Goal: Task Accomplishment & Management: Manage account settings

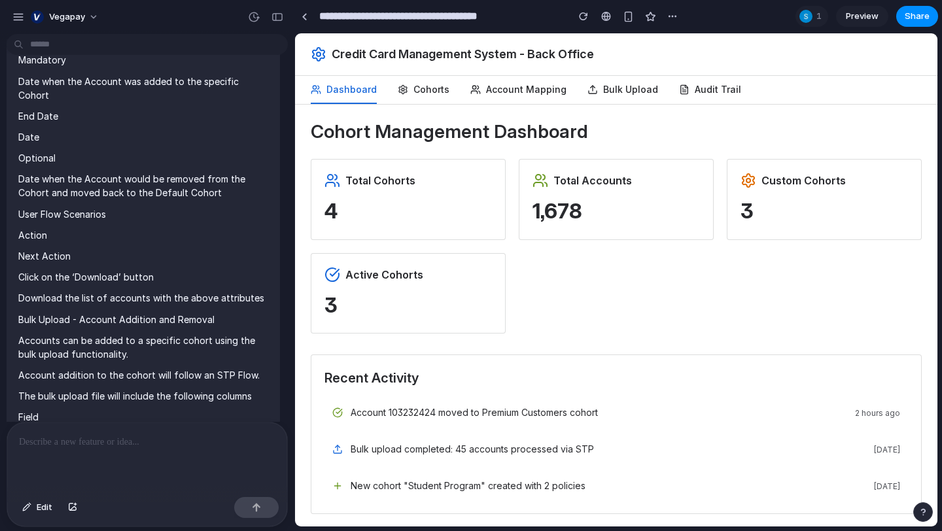
scroll to position [4, 0]
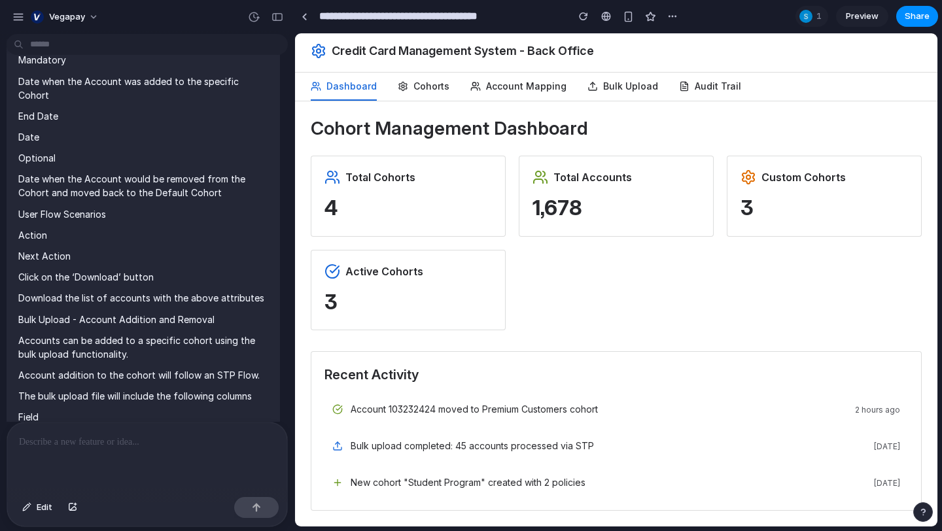
click at [412, 69] on div "Credit Card Management System - Back Office" at bounding box center [616, 51] width 611 height 42
click at [412, 94] on button "Cohorts" at bounding box center [424, 87] width 52 height 28
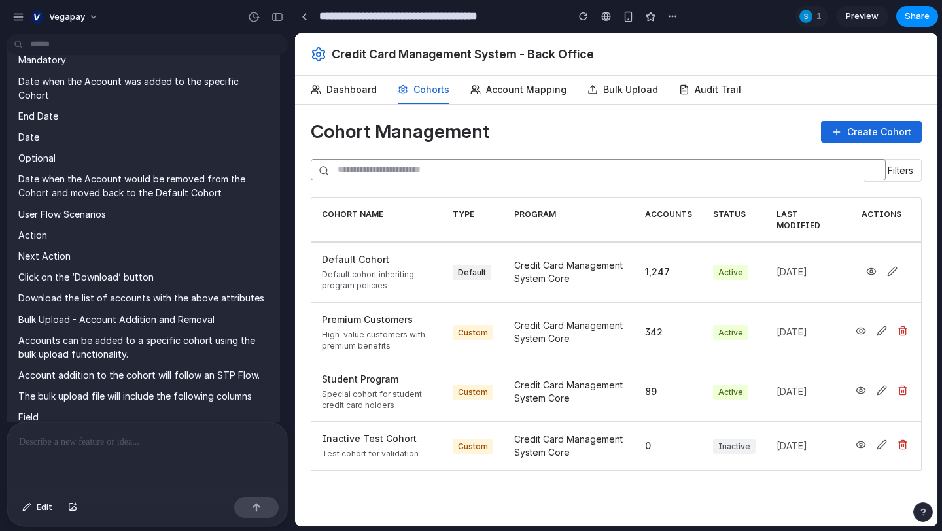
click at [347, 261] on div "Default Cohort" at bounding box center [377, 259] width 110 height 13
click at [464, 289] on td "Default" at bounding box center [473, 272] width 62 height 60
click at [677, 19] on div "button" at bounding box center [672, 16] width 10 height 10
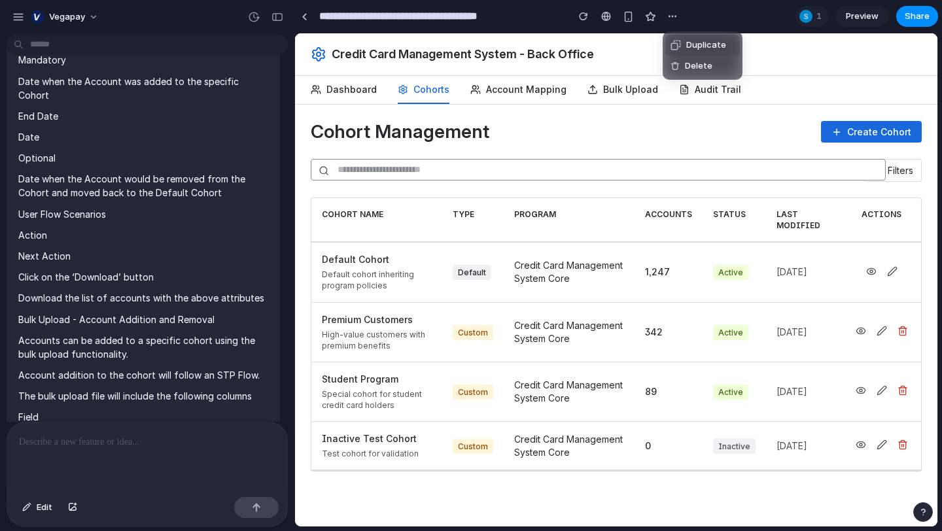
click at [679, 39] on div "Duplicate" at bounding box center [699, 45] width 56 height 13
click at [488, 76] on button "Account Mapping" at bounding box center [518, 90] width 96 height 28
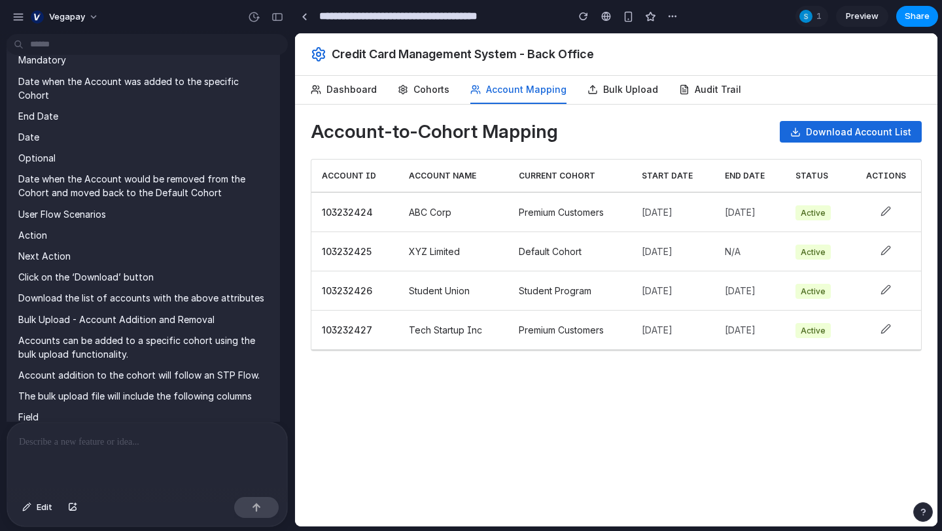
click at [590, 94] on icon at bounding box center [593, 89] width 10 height 10
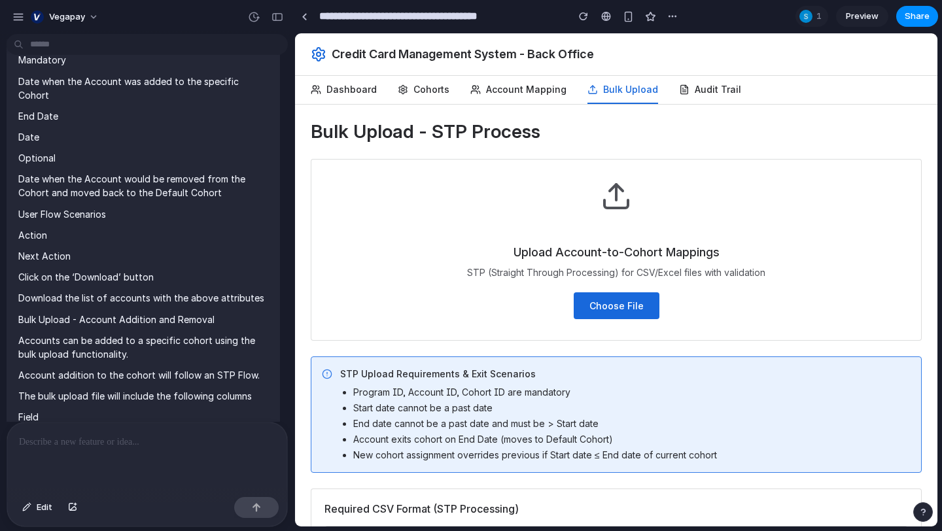
click at [697, 99] on button "Audit Trail" at bounding box center [710, 90] width 62 height 28
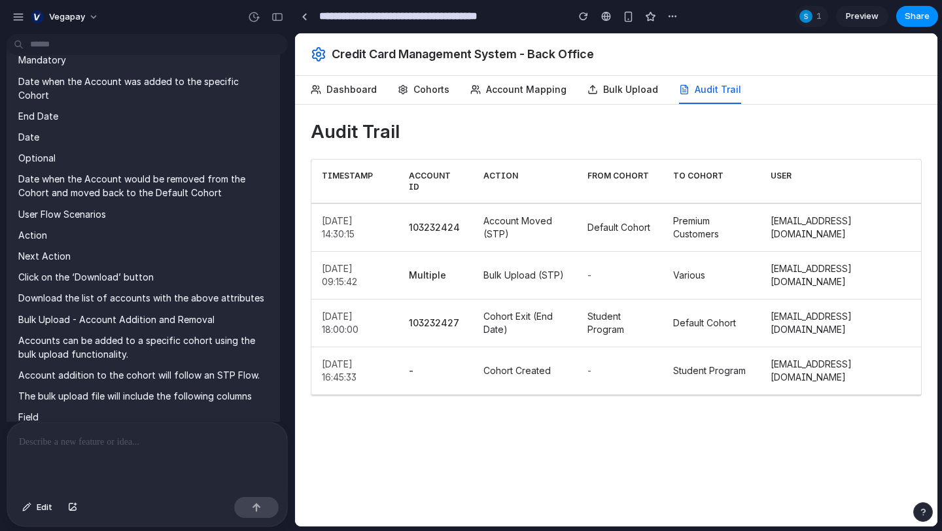
click at [621, 97] on button "Bulk Upload" at bounding box center [623, 90] width 71 height 28
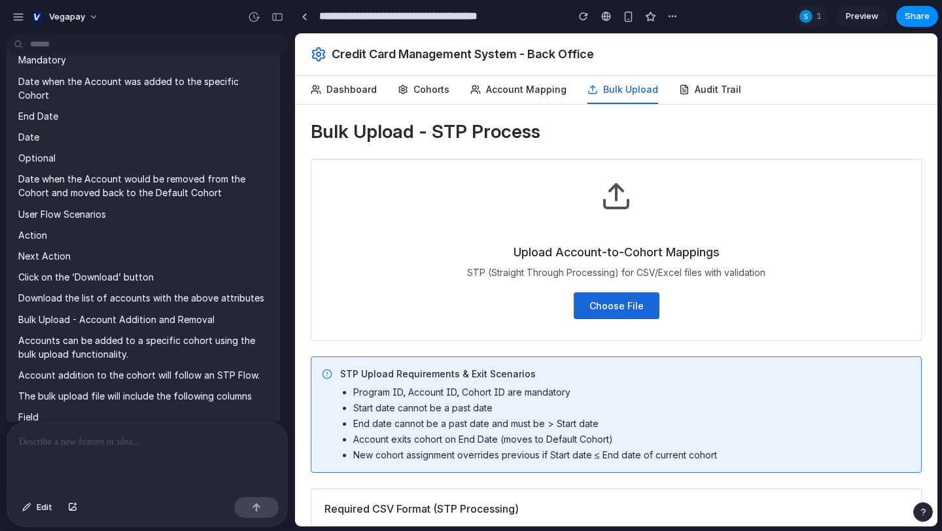
click at [529, 84] on button "Account Mapping" at bounding box center [518, 90] width 96 height 28
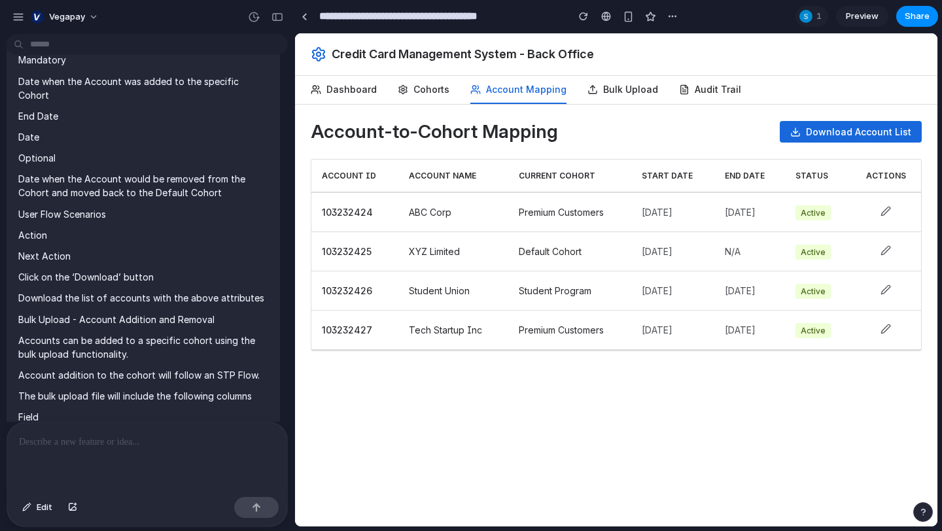
click at [409, 94] on button "Cohorts" at bounding box center [424, 90] width 52 height 28
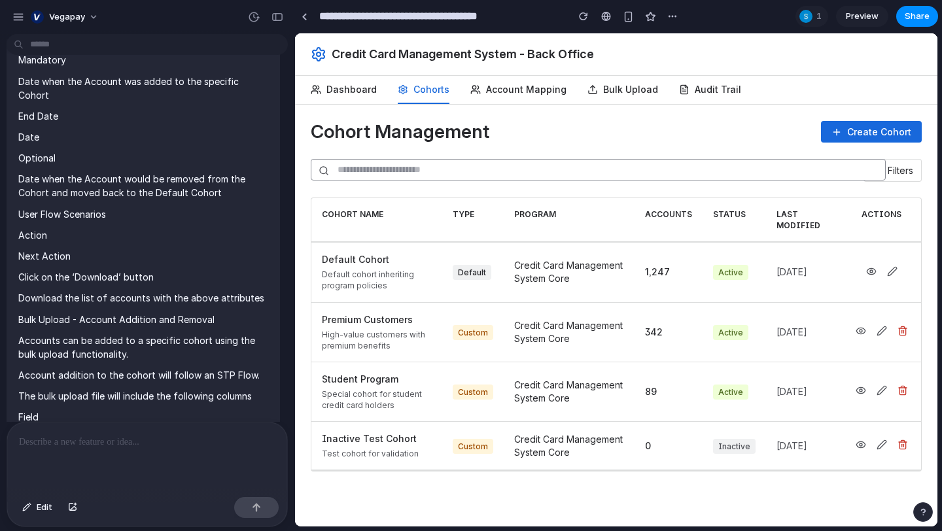
click at [351, 90] on button "Dashboard" at bounding box center [344, 90] width 66 height 28
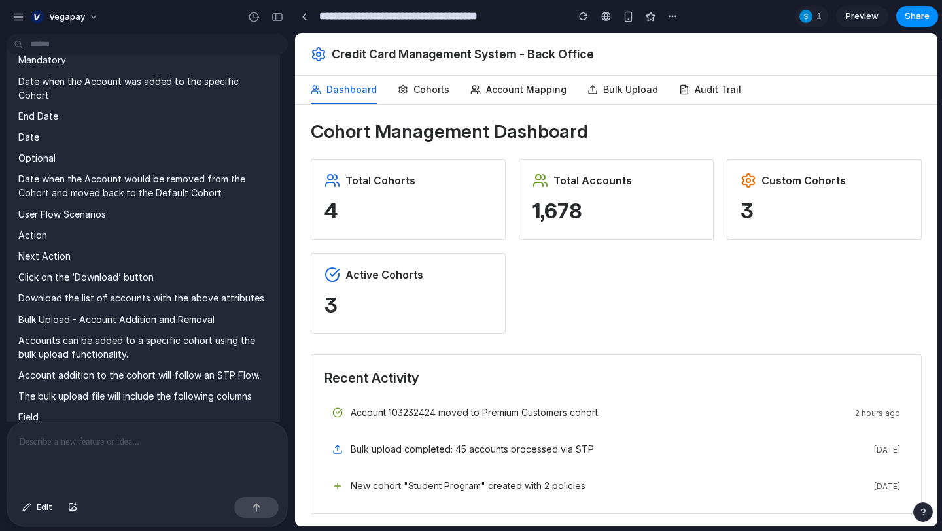
scroll to position [4, 0]
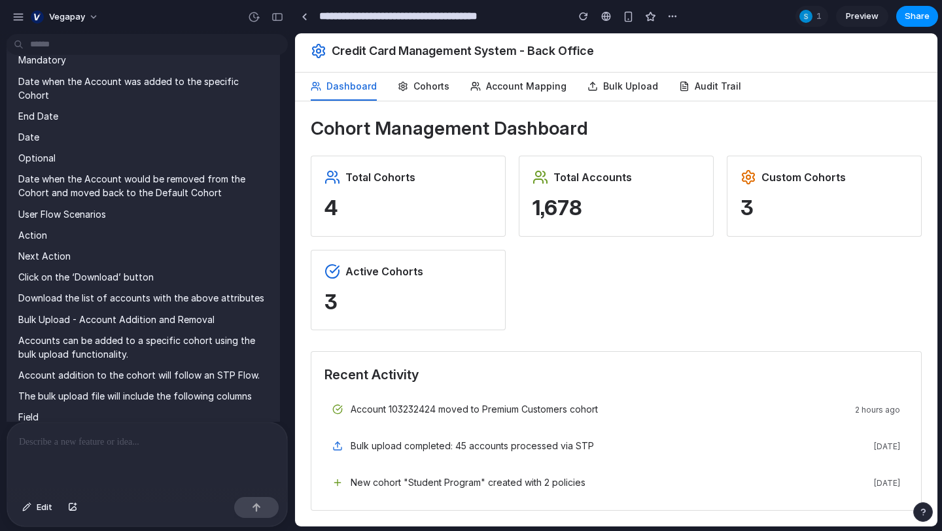
click at [707, 86] on button "Audit Trail" at bounding box center [710, 87] width 62 height 28
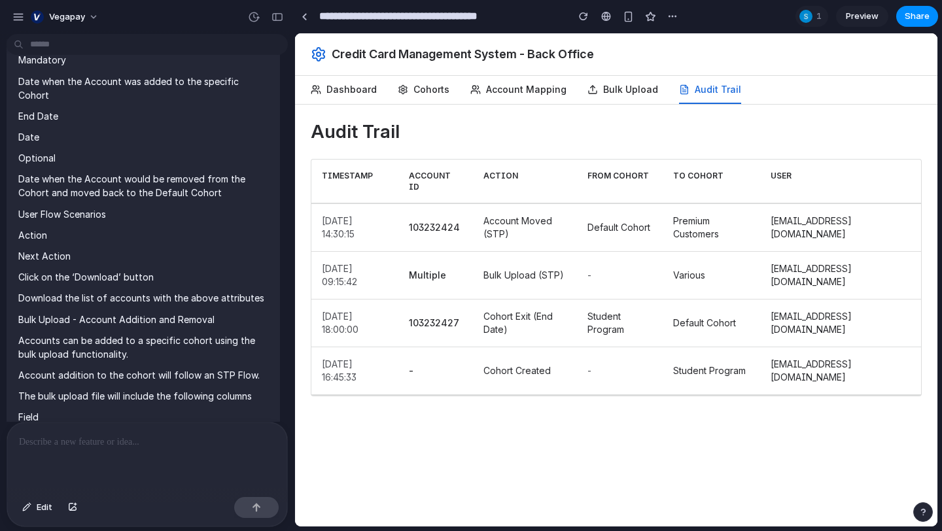
click at [637, 92] on button "Bulk Upload" at bounding box center [623, 90] width 71 height 28
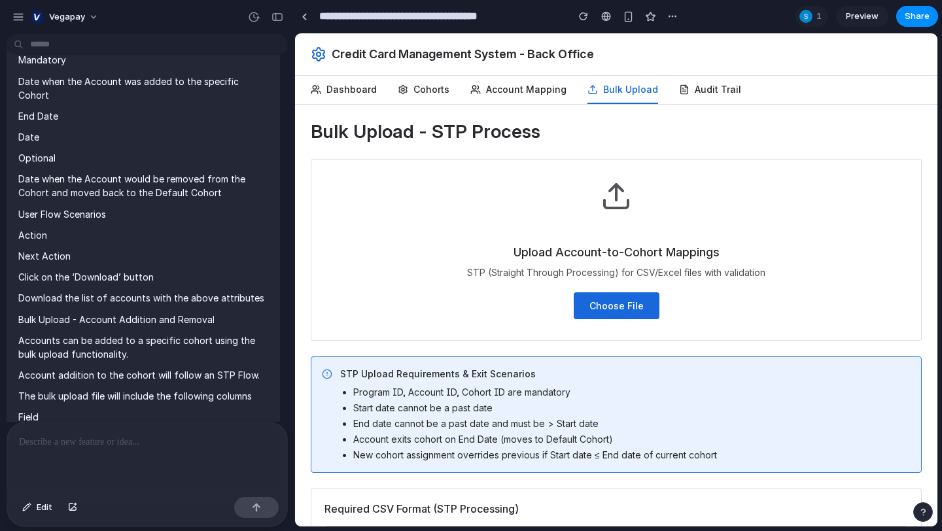
click at [525, 86] on button "Account Mapping" at bounding box center [518, 90] width 96 height 28
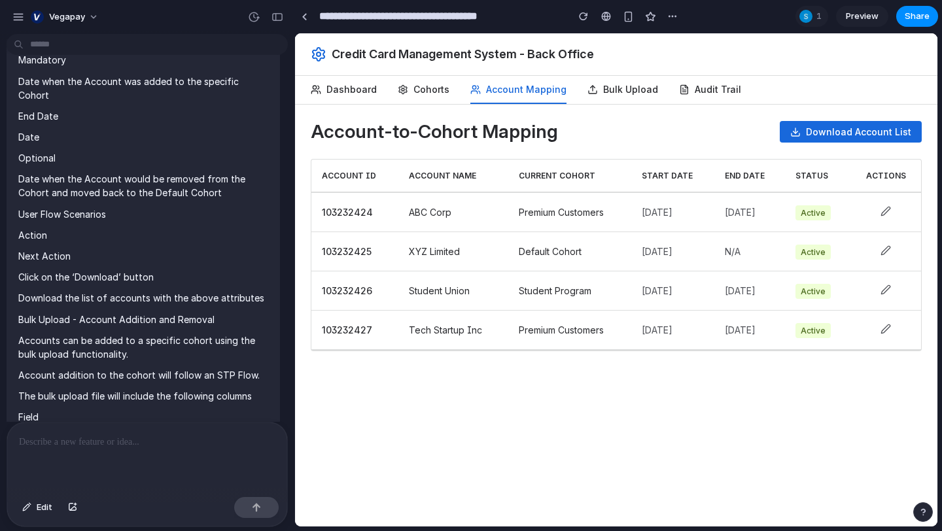
click at [887, 206] on icon at bounding box center [886, 211] width 10 height 10
click at [890, 211] on icon at bounding box center [886, 211] width 10 height 10
click at [437, 80] on button "Cohorts" at bounding box center [424, 90] width 52 height 28
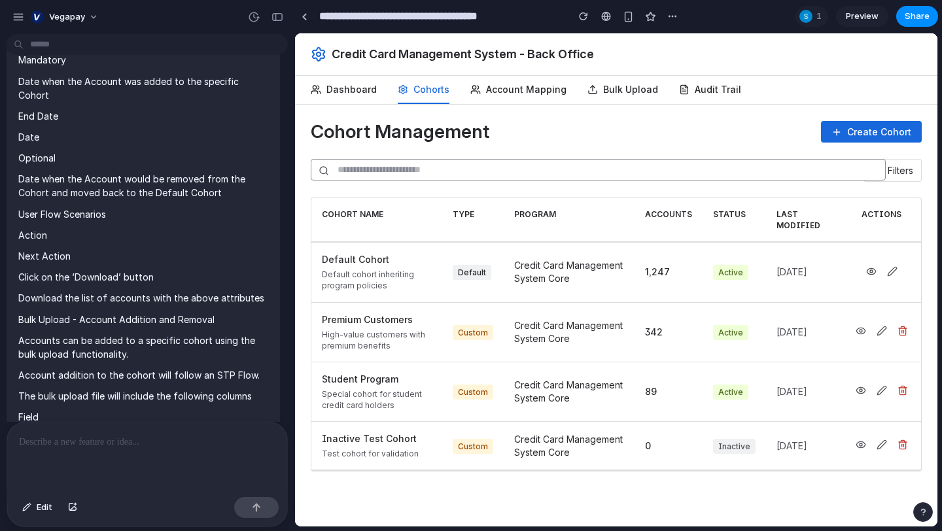
click at [864, 128] on button "Create Cohort" at bounding box center [871, 132] width 101 height 22
click at [852, 136] on button "Create Cohort" at bounding box center [871, 132] width 101 height 22
click at [871, 137] on button "Create Cohort" at bounding box center [871, 132] width 101 height 22
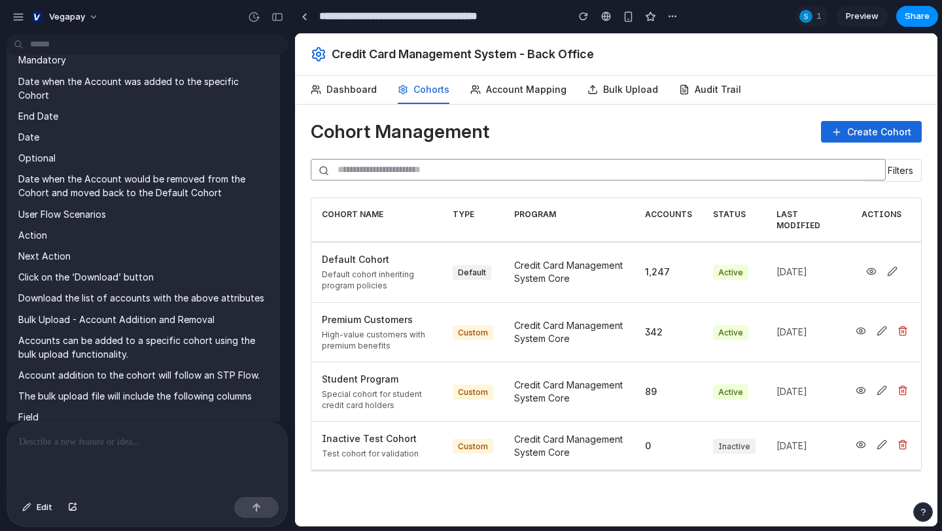
click at [871, 137] on button "Create Cohort" at bounding box center [871, 132] width 101 height 22
click at [845, 126] on button "Create Cohort" at bounding box center [871, 132] width 101 height 22
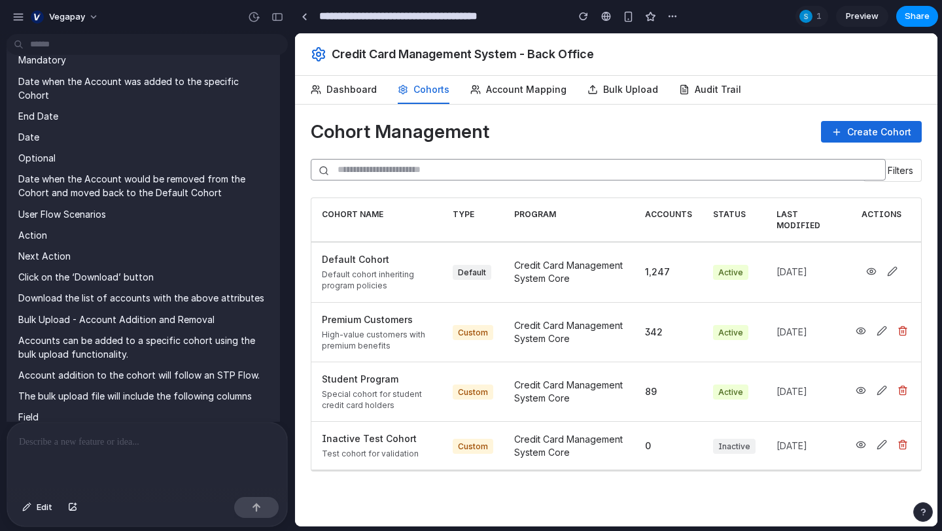
click at [845, 126] on button "Create Cohort" at bounding box center [871, 132] width 101 height 22
click at [359, 82] on button "Dashboard" at bounding box center [344, 90] width 66 height 28
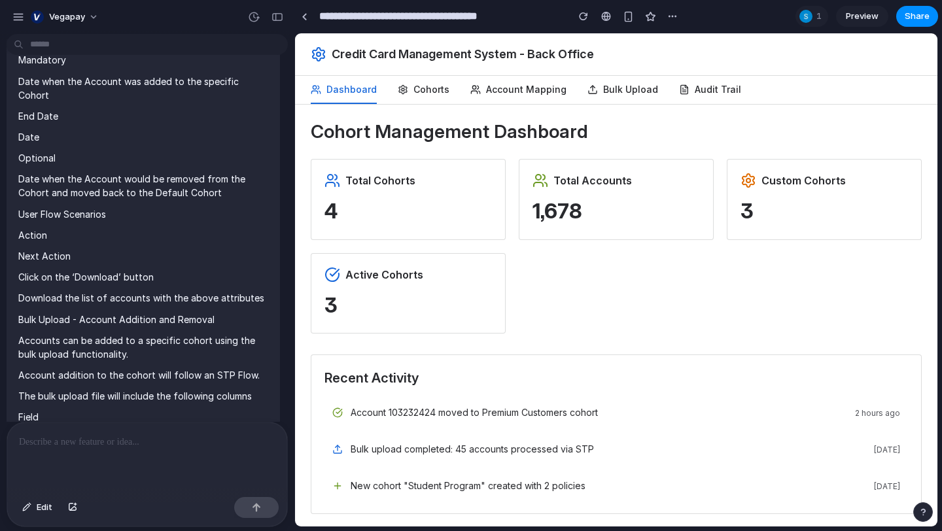
scroll to position [4, 0]
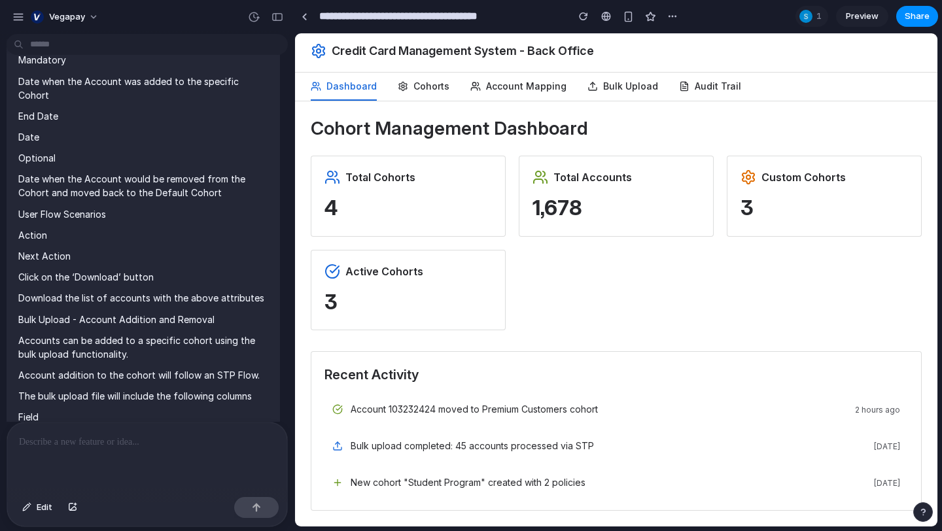
click at [427, 84] on button "Cohorts" at bounding box center [424, 87] width 52 height 28
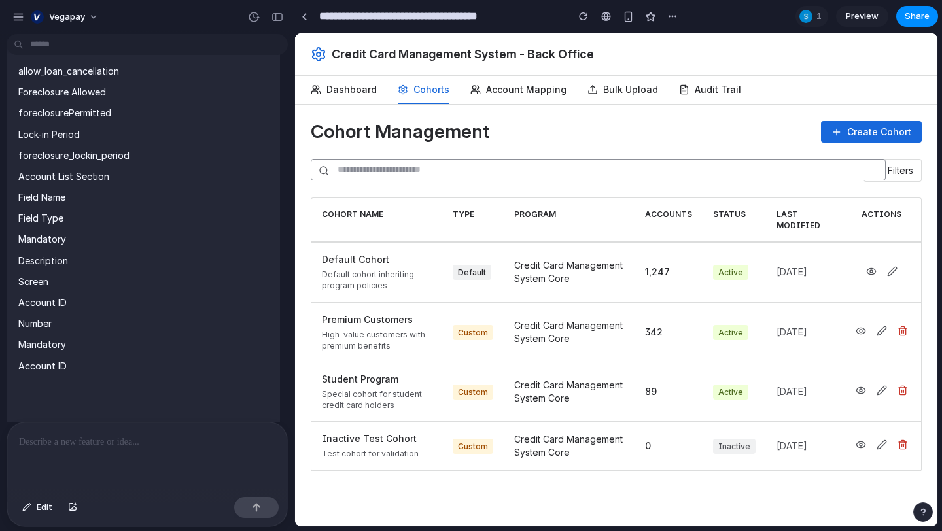
scroll to position [4357, 0]
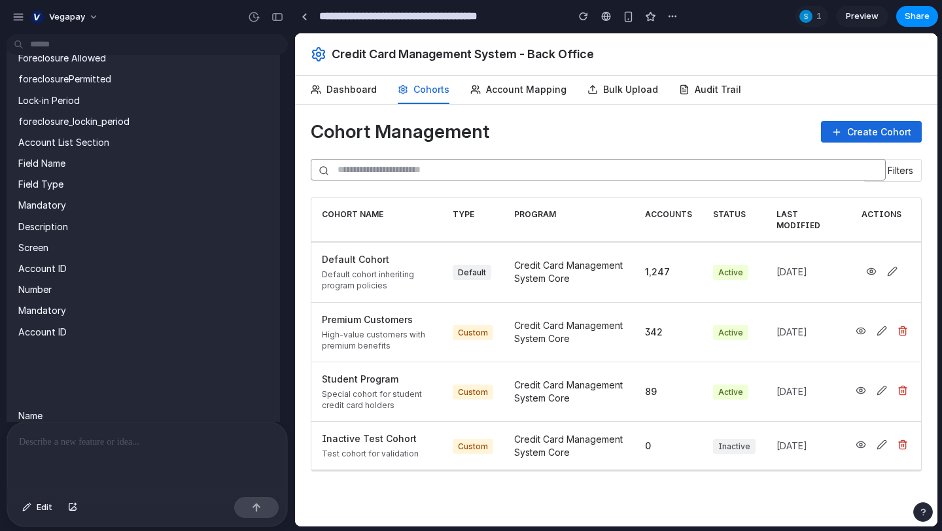
click at [353, 285] on div "Default cohort inheriting program policies" at bounding box center [377, 280] width 110 height 22
click at [869, 272] on icon at bounding box center [871, 271] width 10 height 10
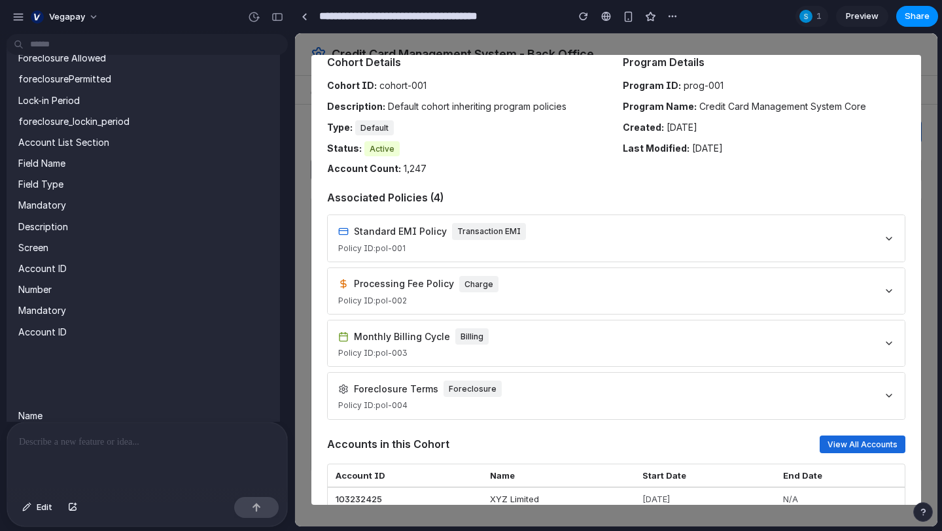
scroll to position [67, 0]
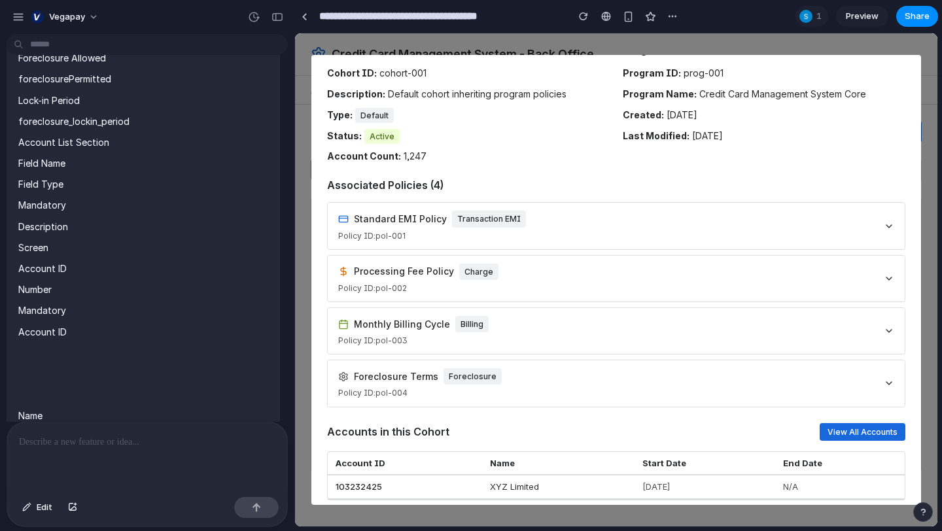
click at [576, 217] on div "Standard EMI Policy Transaction EMI Policy ID: pol-001" at bounding box center [616, 226] width 577 height 46
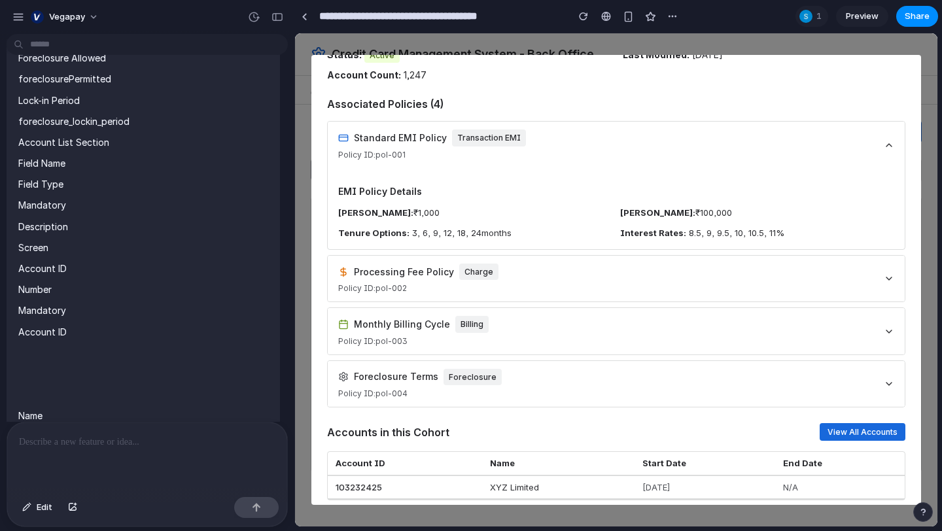
click at [573, 264] on div "Processing Fee Policy Charge Policy ID: pol-002" at bounding box center [616, 279] width 577 height 46
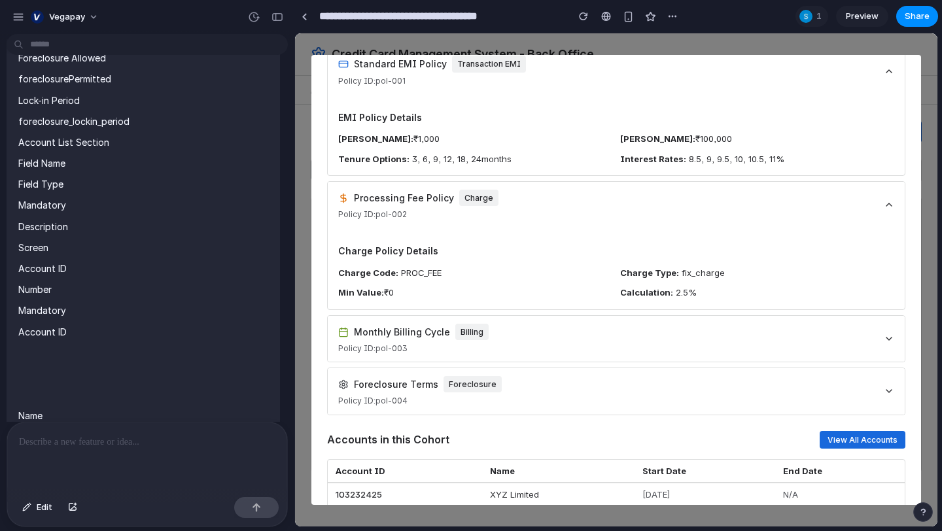
scroll to position [240, 0]
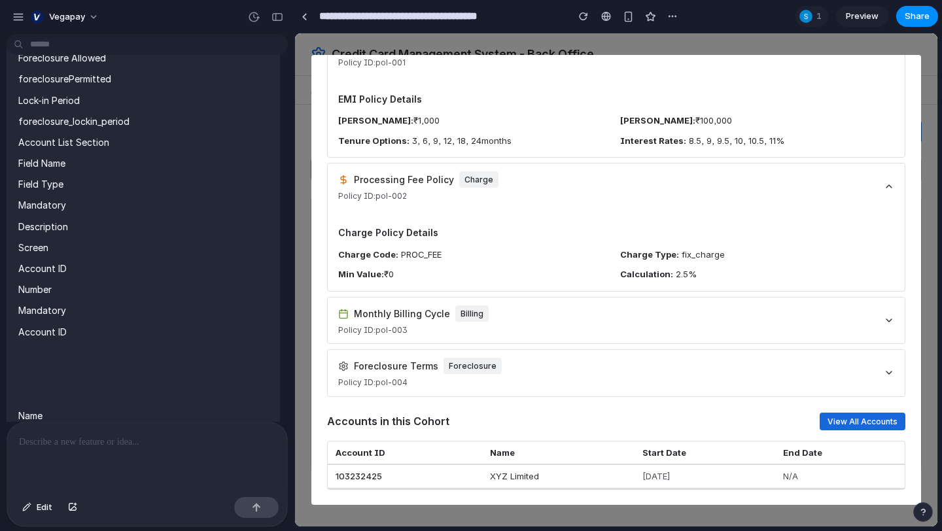
click at [568, 343] on div "Monthly Billing Cycle Billing Policy ID: pol-003" at bounding box center [616, 320] width 578 height 47
click at [568, 339] on div "Monthly Billing Cycle Billing Policy ID: pol-003" at bounding box center [616, 321] width 577 height 46
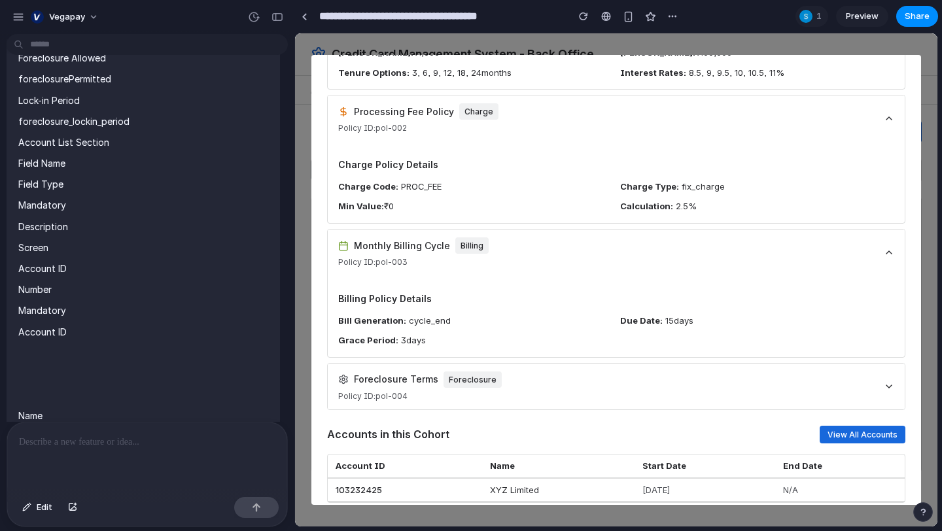
scroll to position [322, 0]
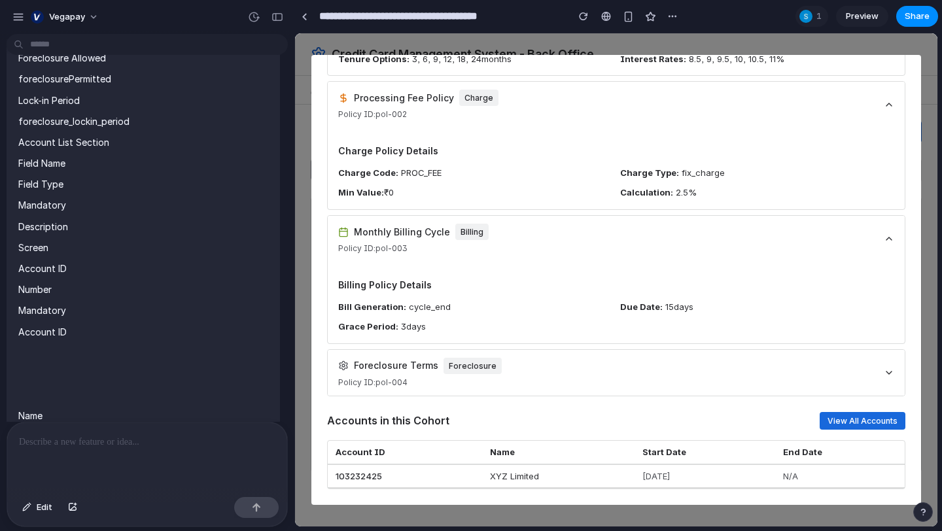
click at [577, 376] on div "Foreclosure Terms Foreclosure Policy ID: pol-004" at bounding box center [616, 373] width 577 height 46
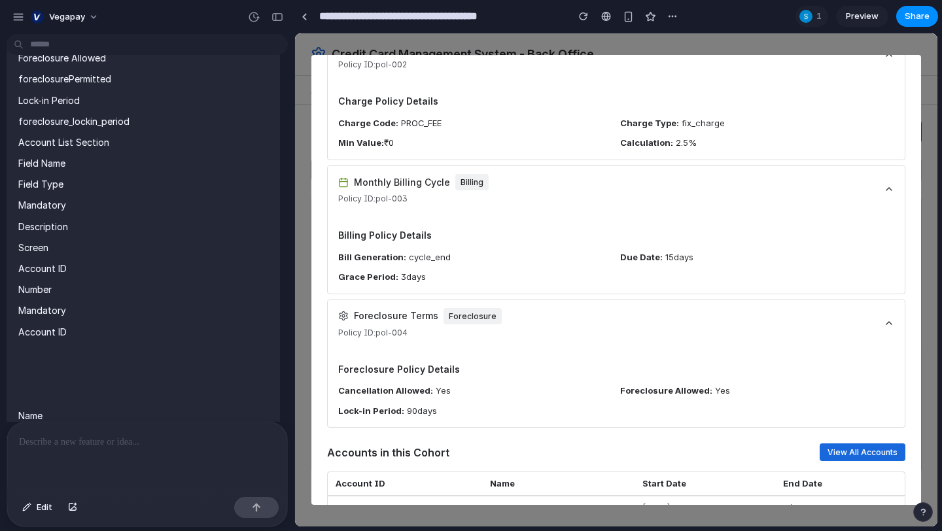
scroll to position [403, 0]
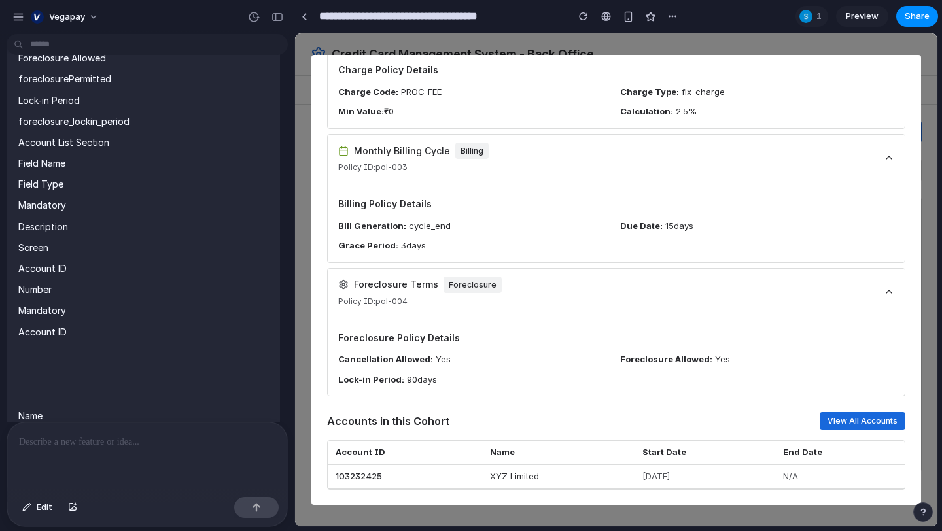
click at [827, 418] on button "View All Accounts" at bounding box center [863, 421] width 86 height 18
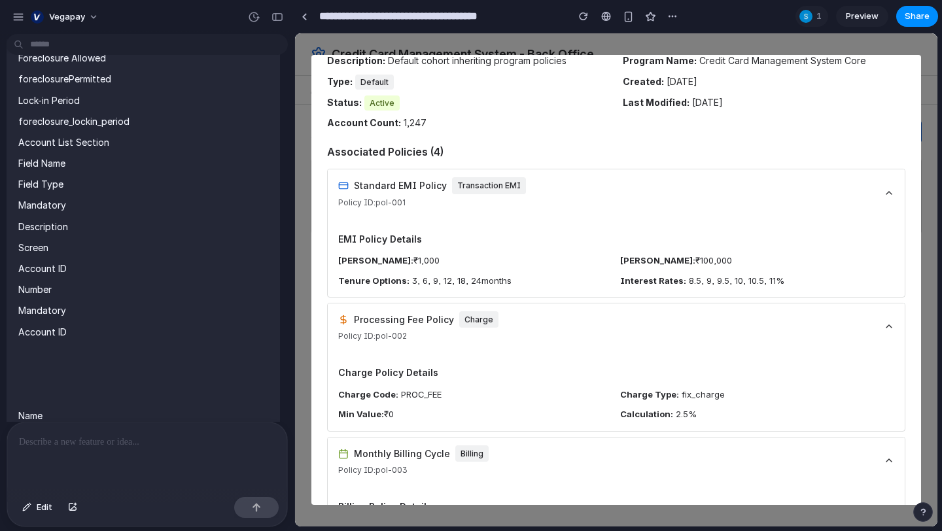
scroll to position [0, 0]
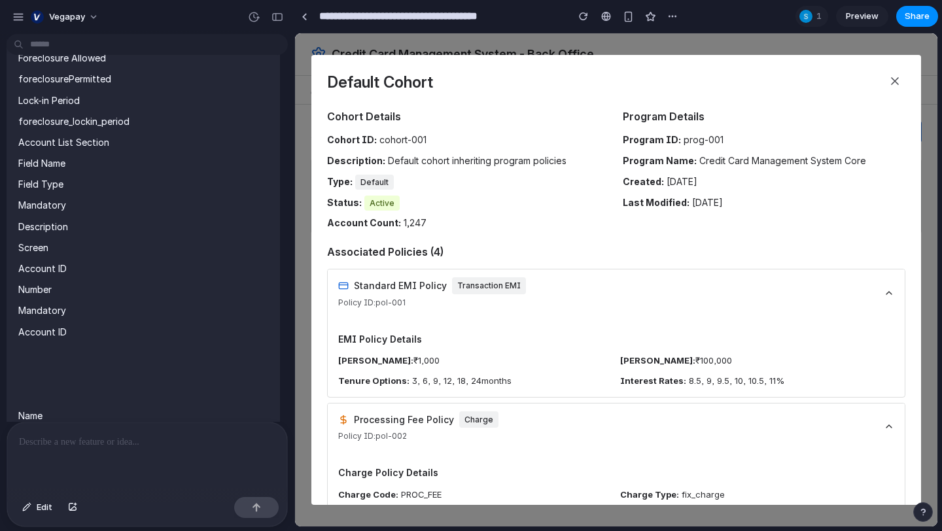
click at [895, 81] on icon at bounding box center [895, 81] width 7 height 7
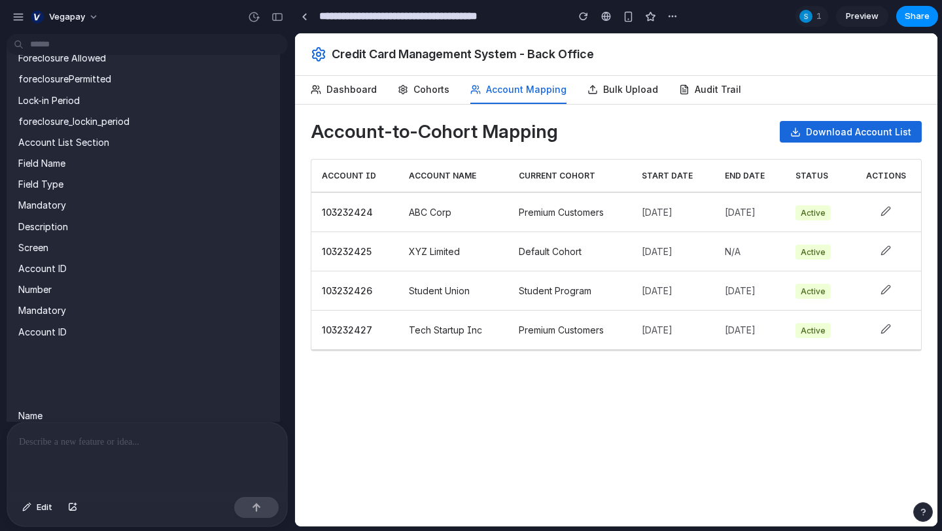
click at [605, 79] on button "Bulk Upload" at bounding box center [623, 90] width 71 height 28
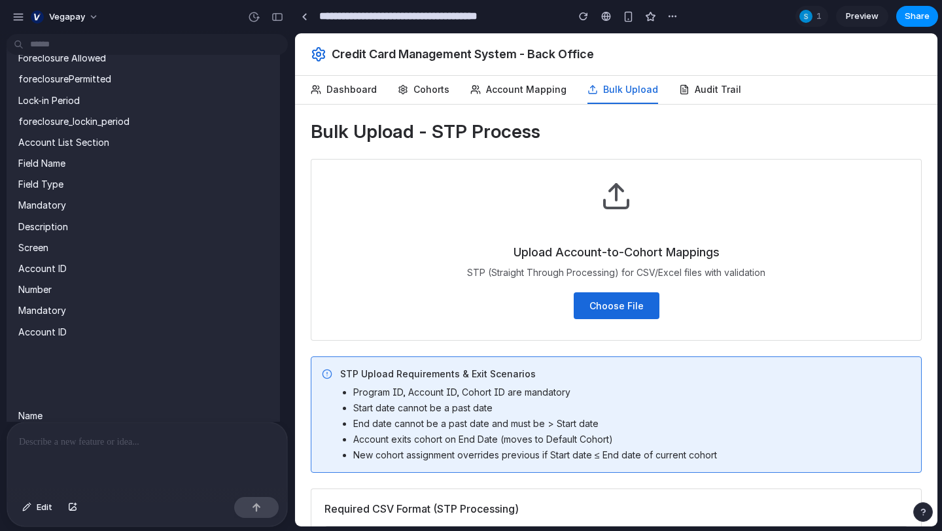
click at [586, 288] on div "Upload Account-to-Cohort Mappings STP (Straight Through Processing) for CSV/Exc…" at bounding box center [616, 250] width 611 height 182
click at [586, 299] on button "Choose File" at bounding box center [617, 305] width 86 height 27
click at [684, 96] on button "Audit Trail" at bounding box center [710, 90] width 62 height 28
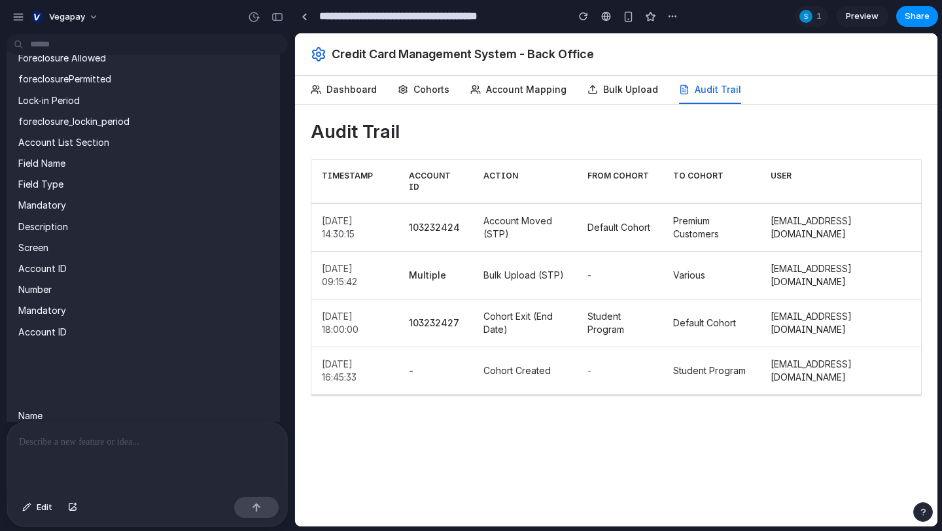
click at [340, 103] on button "Dashboard" at bounding box center [344, 90] width 66 height 28
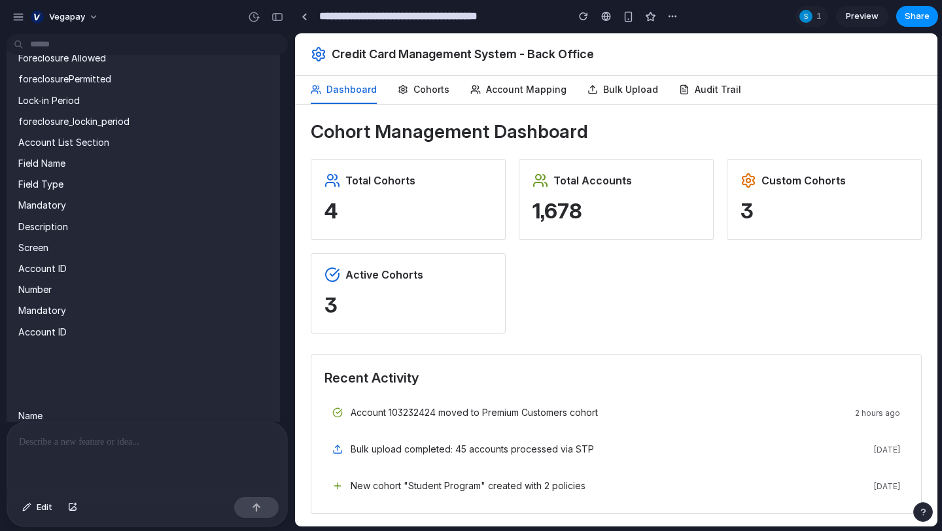
click at [421, 99] on button "Cohorts" at bounding box center [424, 90] width 52 height 28
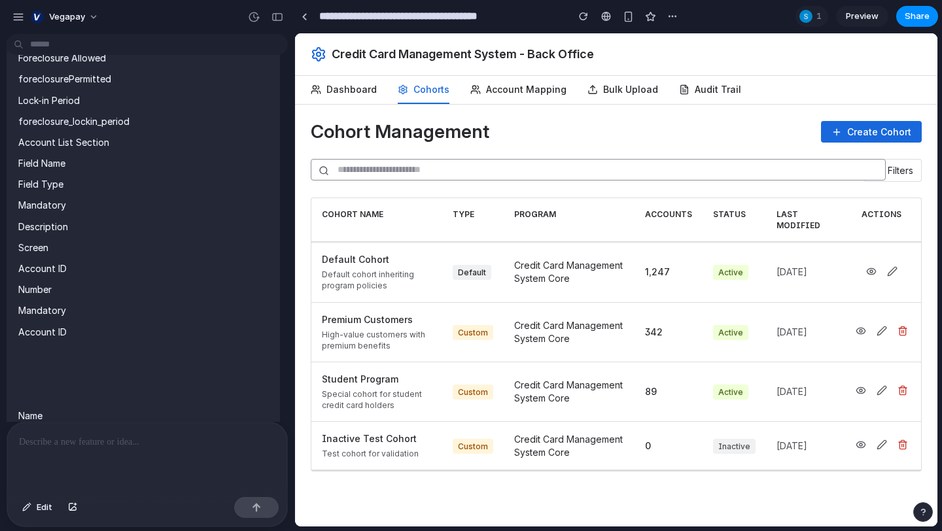
click at [499, 82] on button "Account Mapping" at bounding box center [518, 90] width 96 height 28
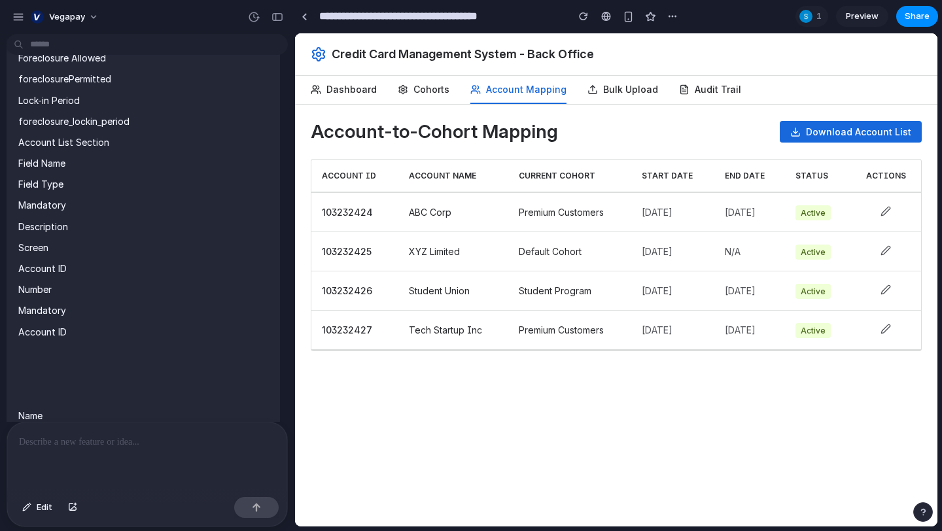
click at [603, 86] on button "Bulk Upload" at bounding box center [623, 90] width 71 height 28
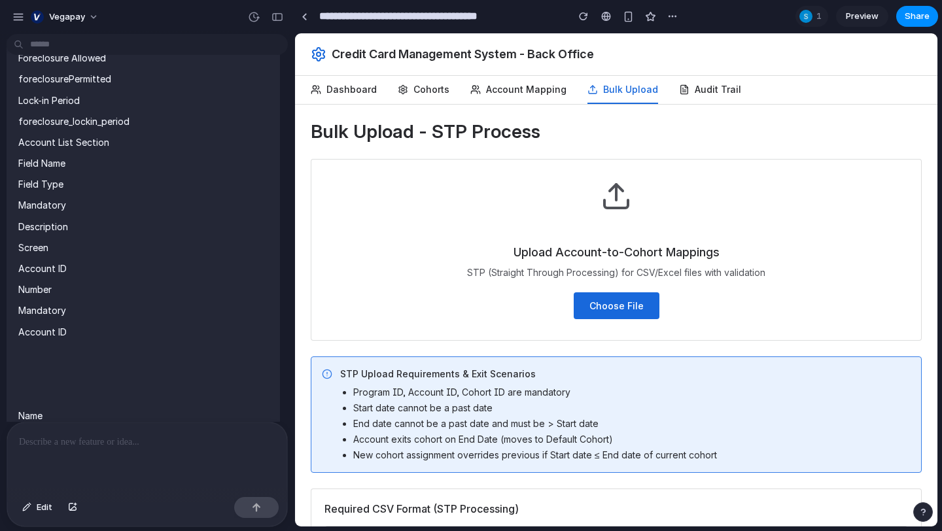
click at [704, 86] on button "Audit Trail" at bounding box center [710, 90] width 62 height 28
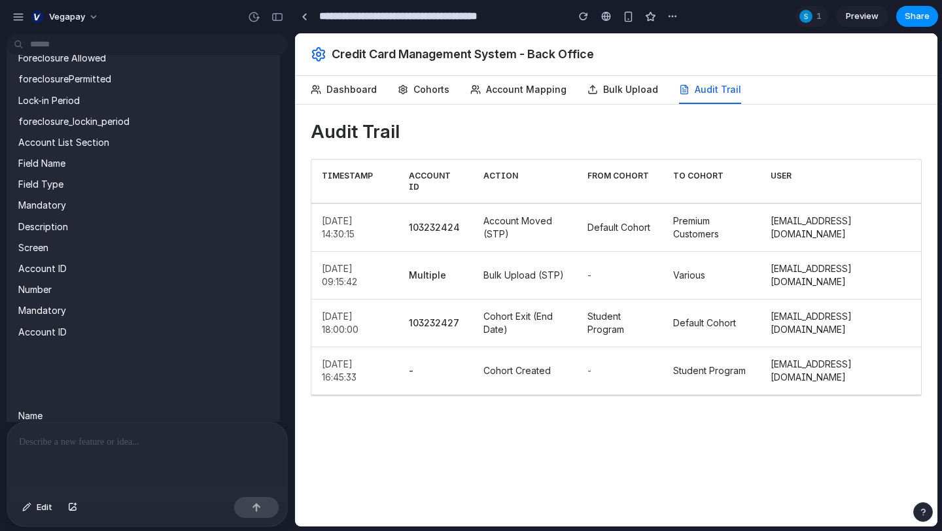
click at [618, 77] on button "Bulk Upload" at bounding box center [623, 90] width 71 height 28
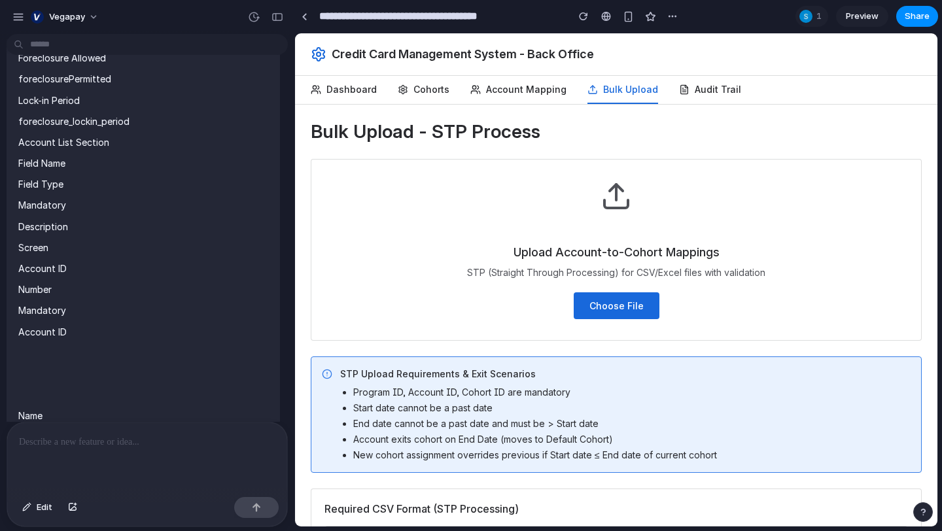
click at [607, 305] on button "Choose File" at bounding box center [617, 305] width 86 height 27
click at [539, 77] on button "Account Mapping" at bounding box center [518, 90] width 96 height 28
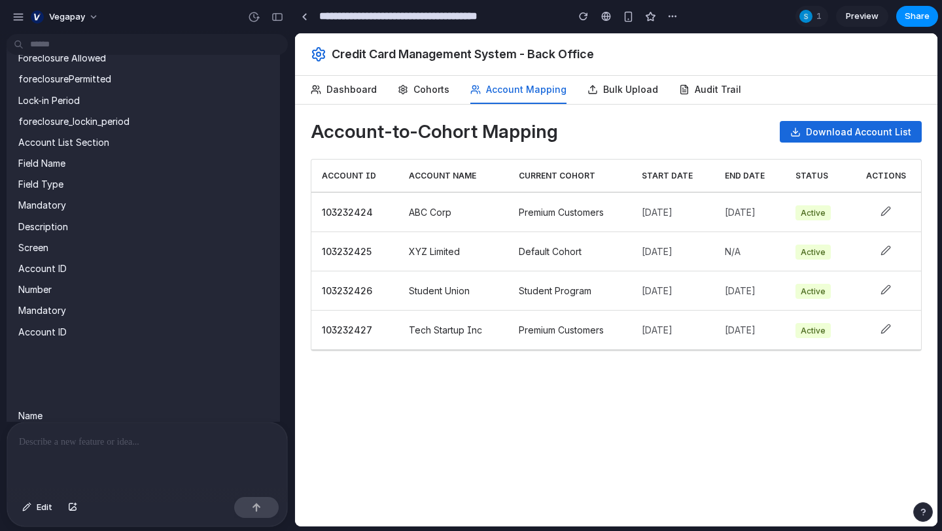
click at [622, 93] on button "Bulk Upload" at bounding box center [623, 90] width 71 height 28
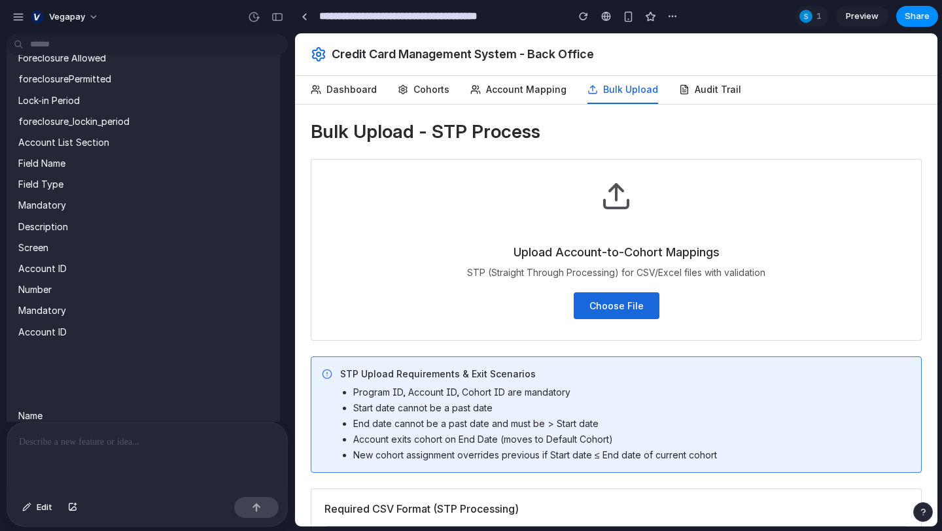
click at [717, 96] on button "Audit Trail" at bounding box center [710, 90] width 62 height 28
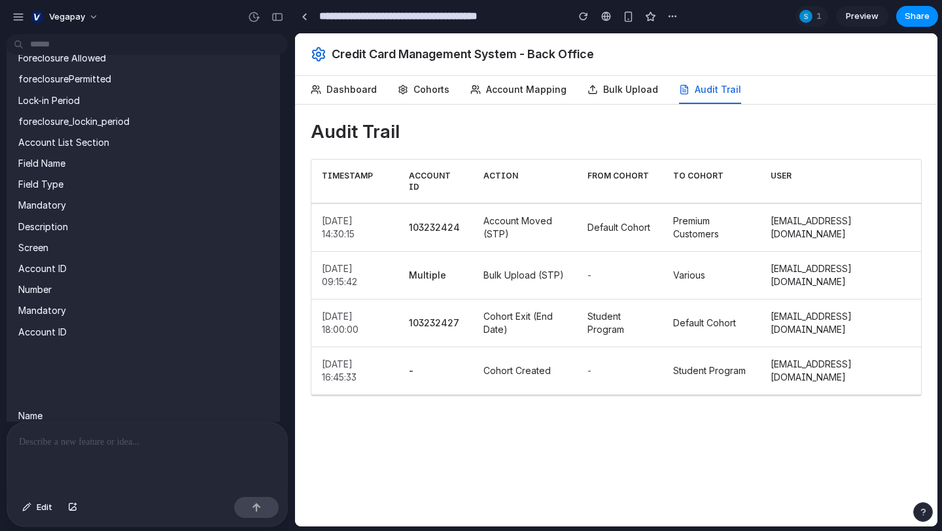
click at [615, 77] on button "Bulk Upload" at bounding box center [623, 90] width 71 height 28
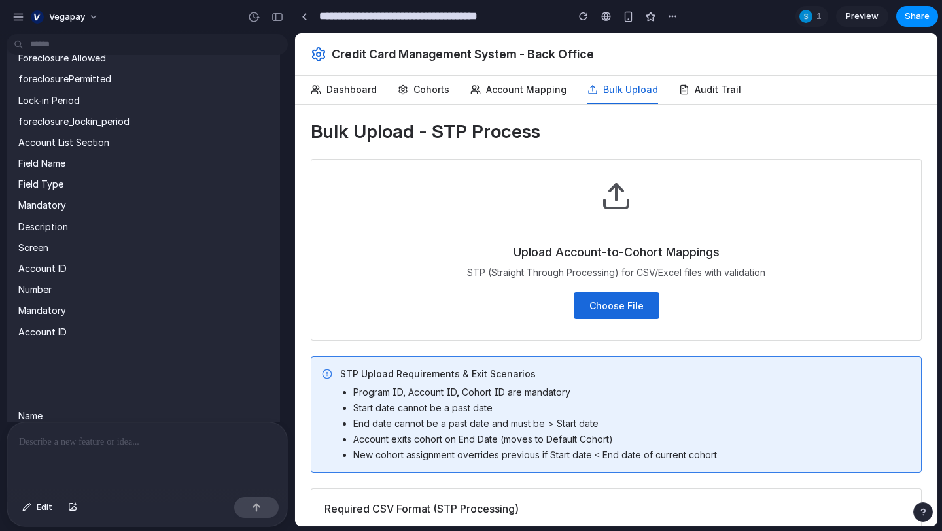
click at [533, 90] on button "Account Mapping" at bounding box center [518, 90] width 96 height 28
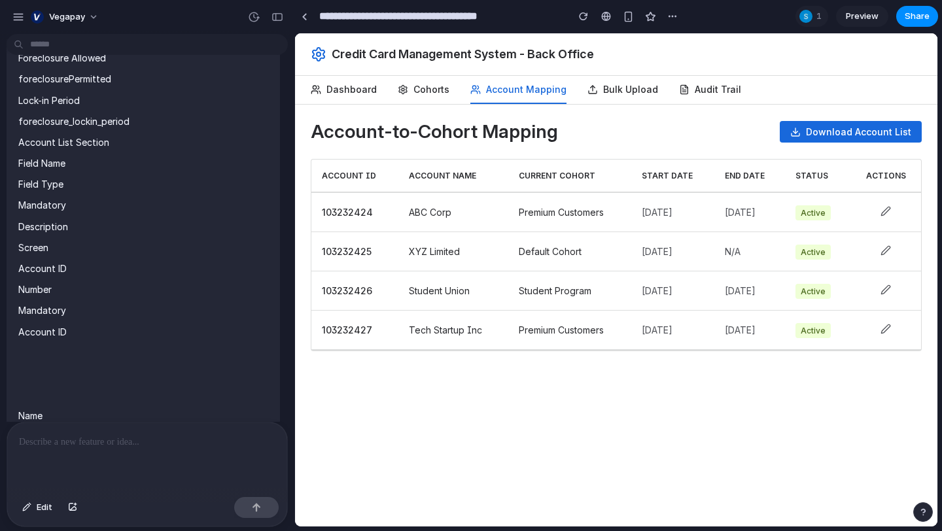
click at [436, 89] on button "Cohorts" at bounding box center [424, 90] width 52 height 28
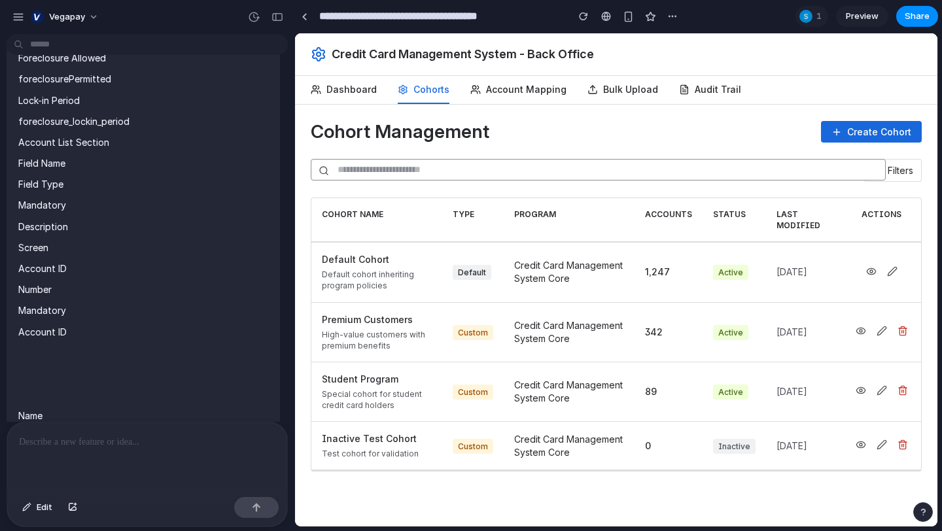
click at [338, 90] on button "Dashboard" at bounding box center [344, 90] width 66 height 28
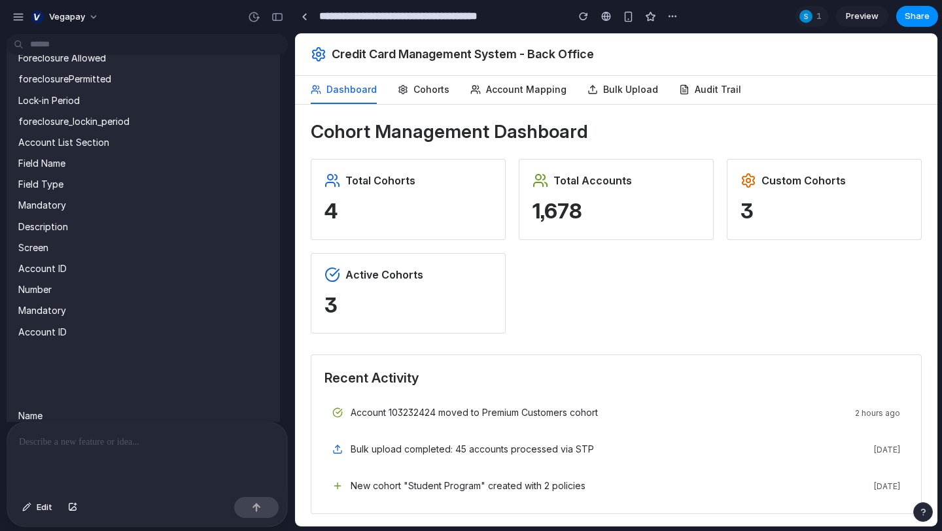
click at [435, 84] on button "Cohorts" at bounding box center [424, 90] width 52 height 28
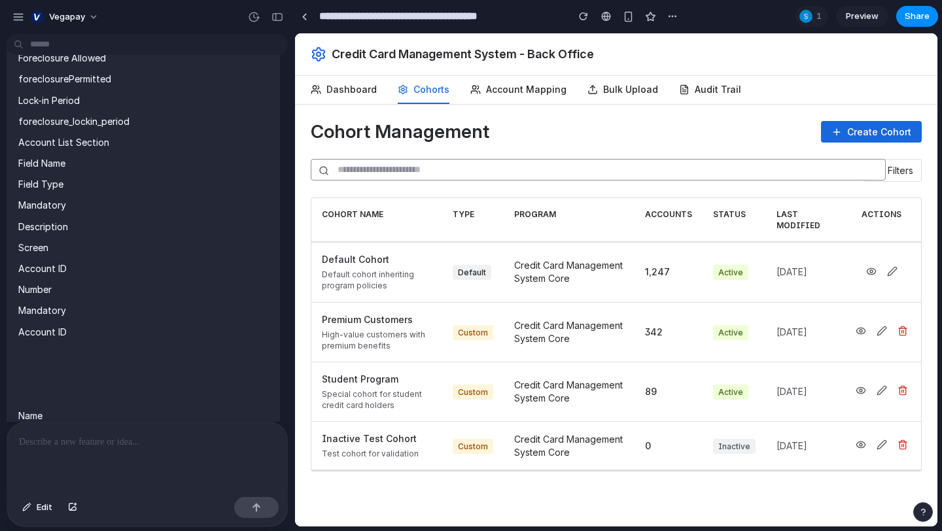
click at [555, 90] on button "Account Mapping" at bounding box center [518, 90] width 96 height 28
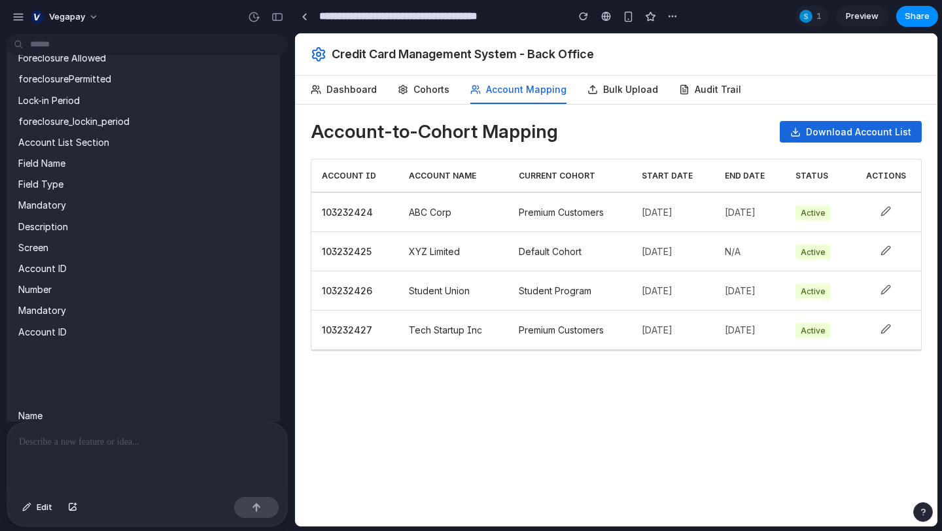
click at [639, 96] on button "Bulk Upload" at bounding box center [623, 90] width 71 height 28
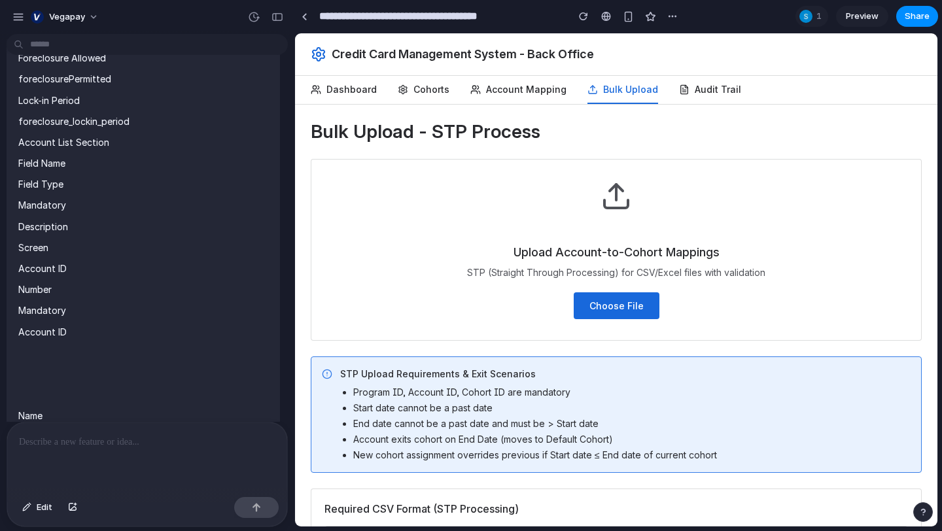
click at [694, 96] on button "Audit Trail" at bounding box center [710, 90] width 62 height 28
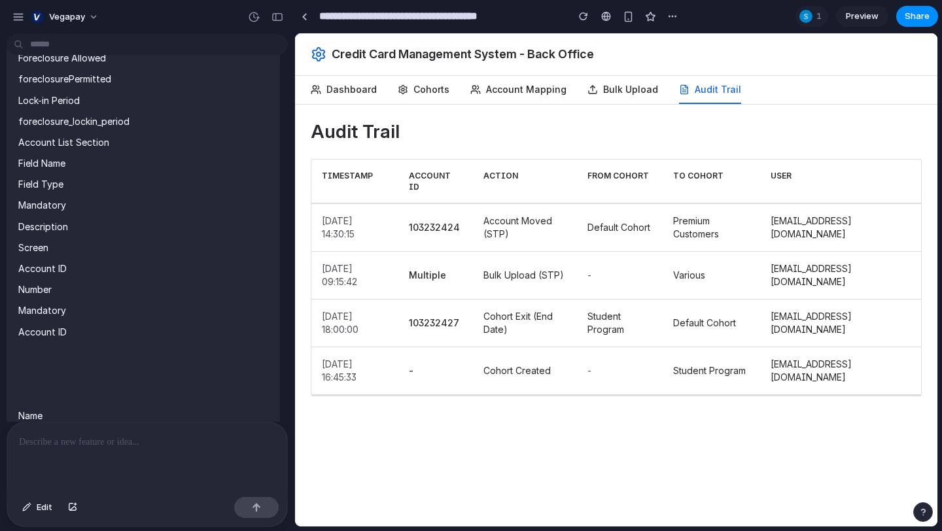
click at [586, 104] on div "Credit Card Management System - Back Office Dashboard Cohorts Account Mapping B…" at bounding box center [616, 279] width 643 height 493
click at [617, 90] on button "Bulk Upload" at bounding box center [623, 90] width 71 height 28
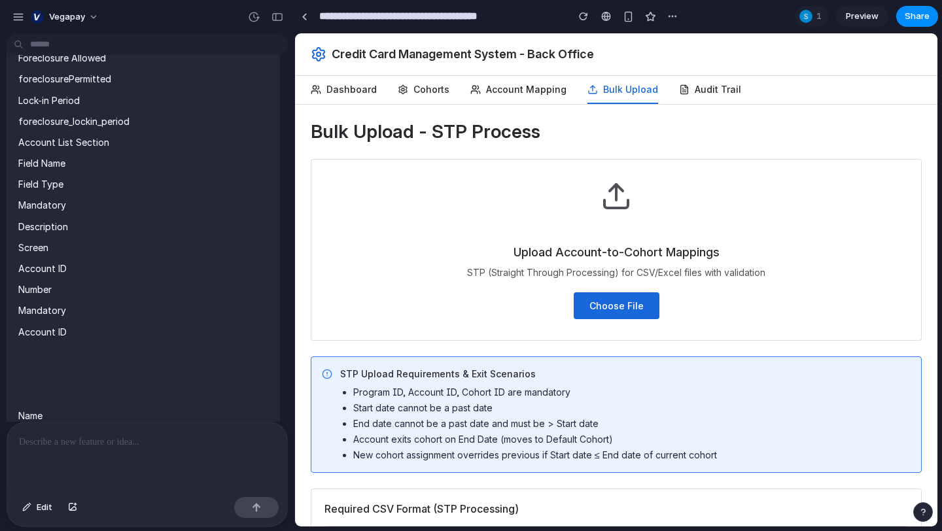
click at [567, 86] on div "Dashboard Cohorts Account Mapping Bulk Upload Audit Trail" at bounding box center [616, 90] width 611 height 28
click at [527, 90] on button "Account Mapping" at bounding box center [518, 90] width 96 height 28
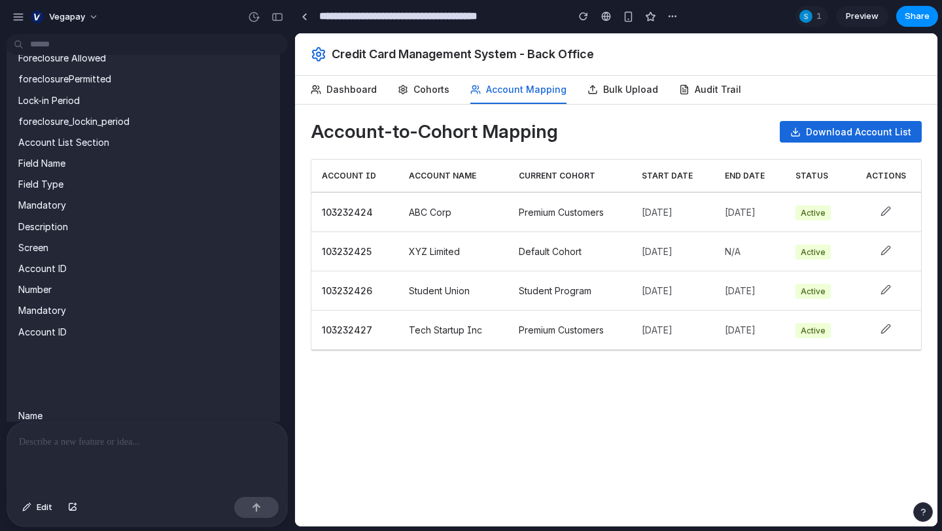
click at [440, 85] on button "Cohorts" at bounding box center [424, 90] width 52 height 28
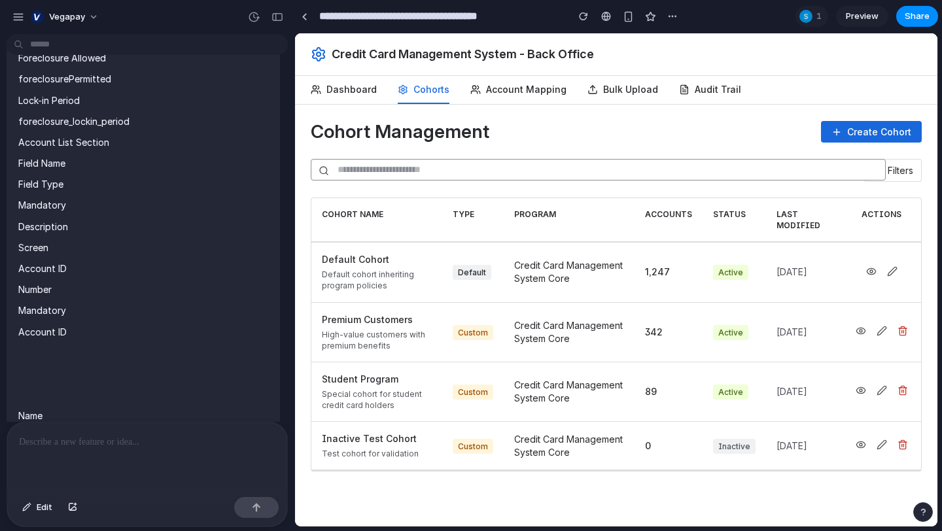
click at [347, 91] on button "Dashboard" at bounding box center [344, 90] width 66 height 28
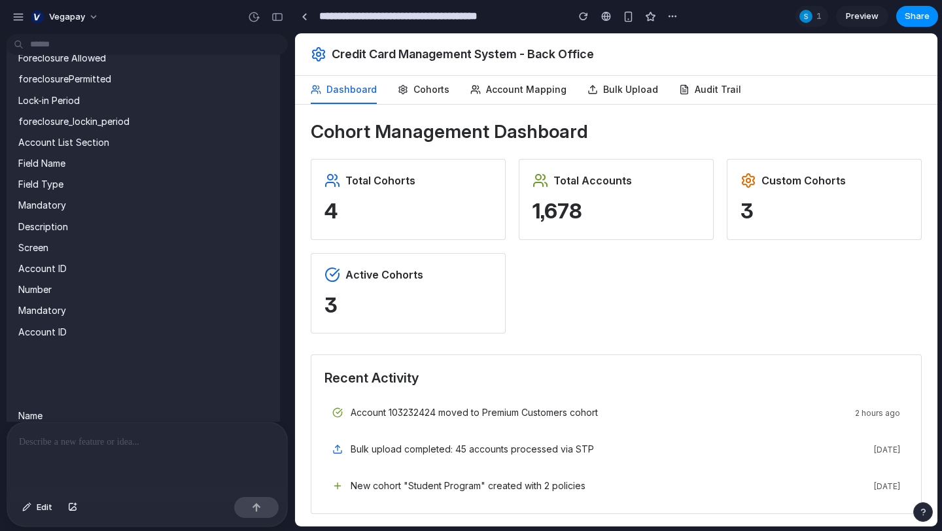
click at [419, 106] on div "Cohort Management Dashboard Total Cohorts 4 Total Accounts 1,678 Custom Cohorts…" at bounding box center [616, 317] width 643 height 425
click at [433, 90] on button "Cohorts" at bounding box center [424, 90] width 52 height 28
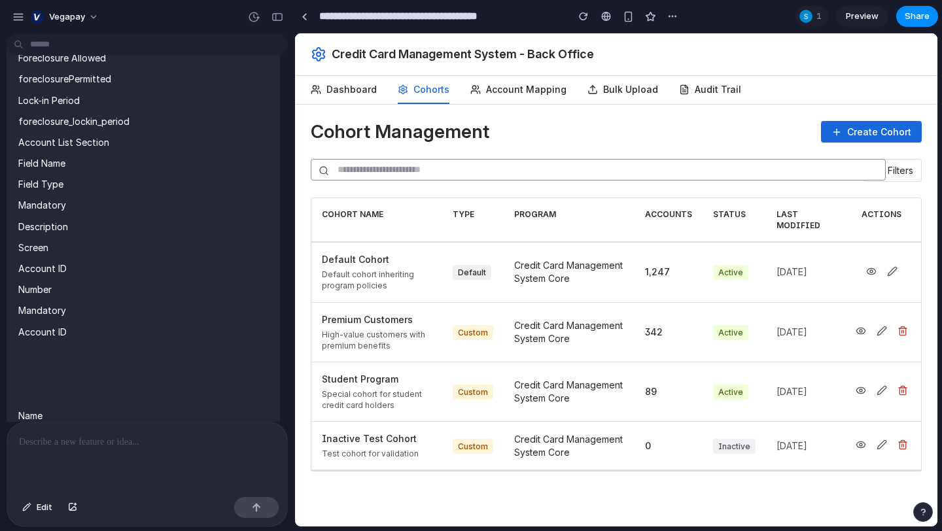
click at [515, 91] on button "Account Mapping" at bounding box center [518, 90] width 96 height 28
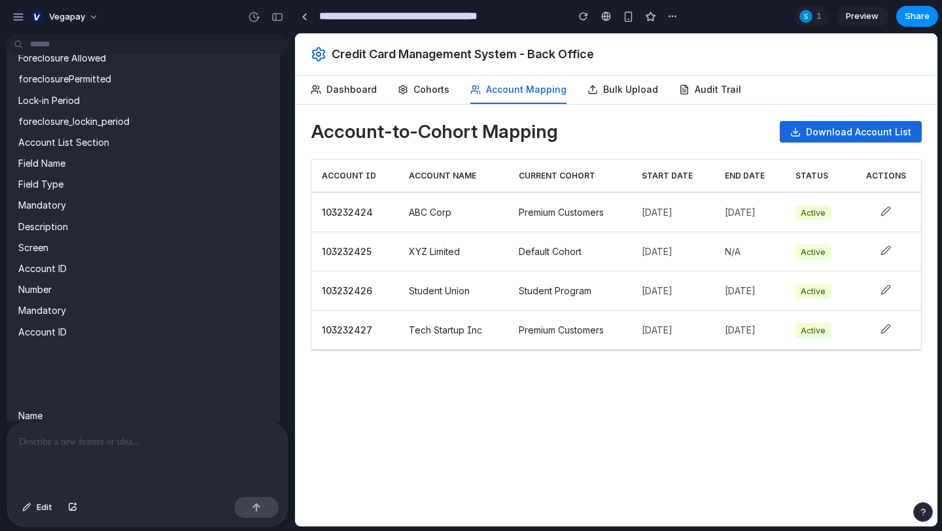
click at [621, 103] on button "Bulk Upload" at bounding box center [623, 90] width 71 height 28
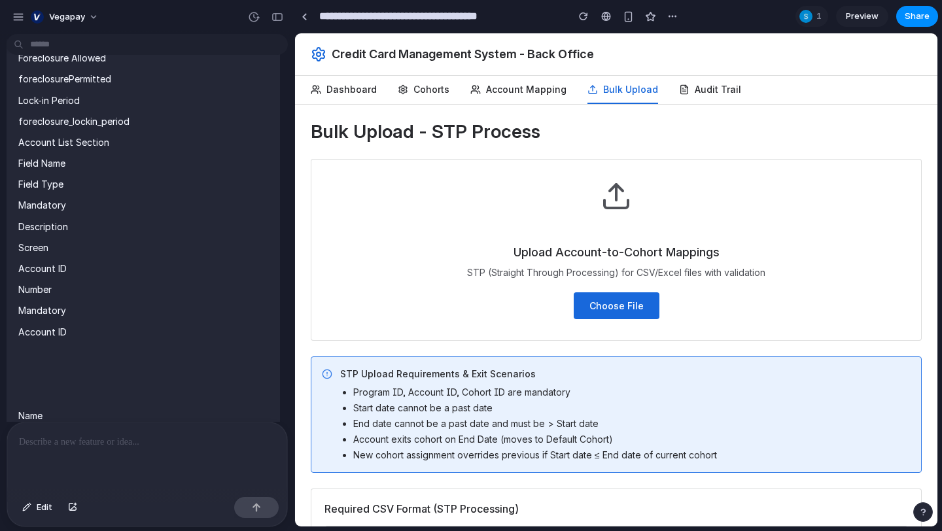
click at [698, 91] on button "Audit Trail" at bounding box center [710, 90] width 62 height 28
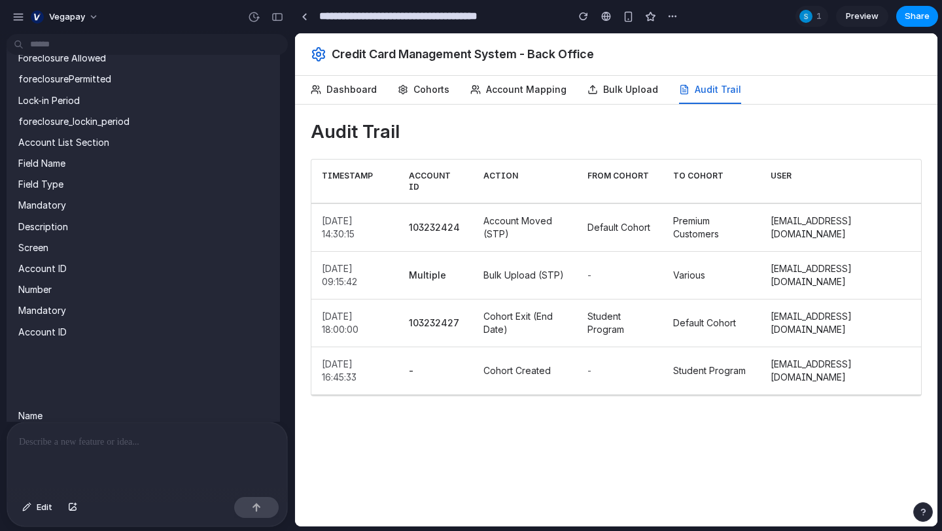
click at [607, 75] on div "Credit Card Management System - Back Office" at bounding box center [616, 54] width 611 height 42
click at [607, 82] on button "Bulk Upload" at bounding box center [623, 90] width 71 height 28
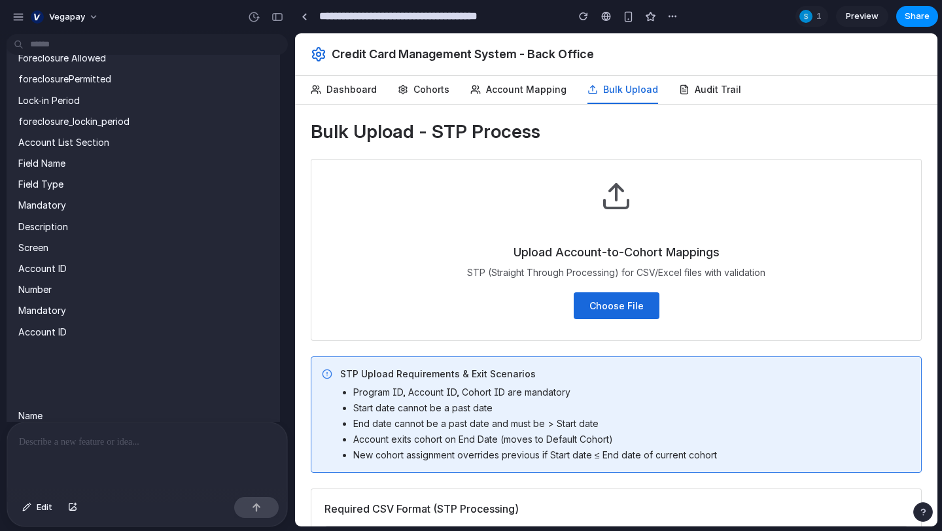
click at [504, 97] on button "Account Mapping" at bounding box center [518, 90] width 96 height 28
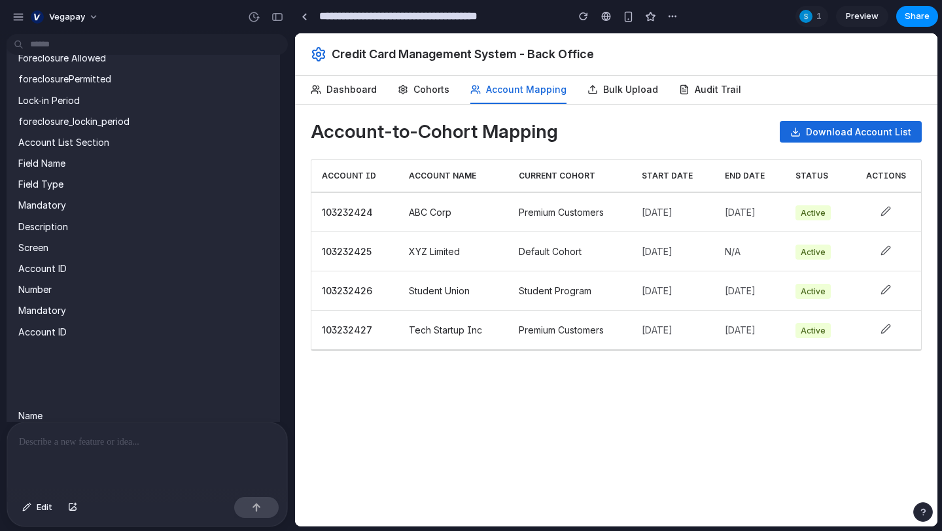
click at [426, 83] on button "Cohorts" at bounding box center [424, 90] width 52 height 28
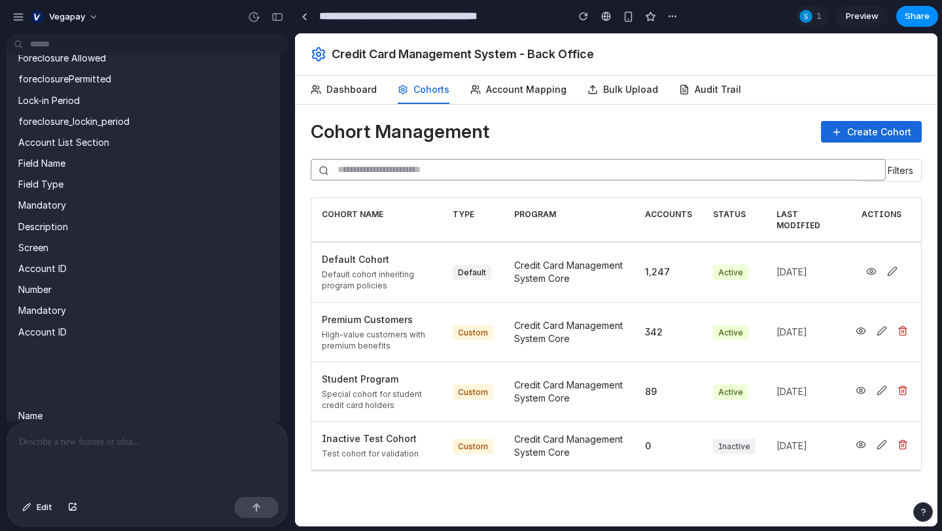
click at [336, 99] on button "Dashboard" at bounding box center [344, 90] width 66 height 28
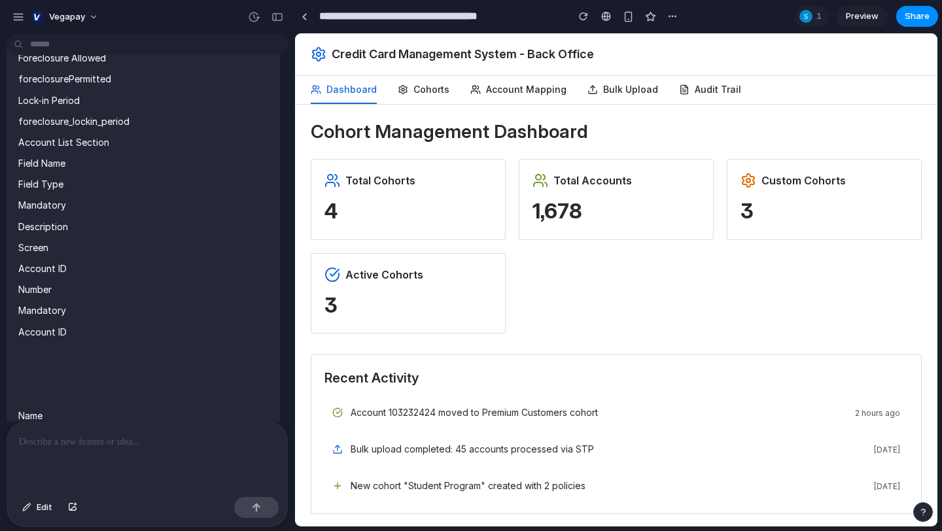
scroll to position [4, 0]
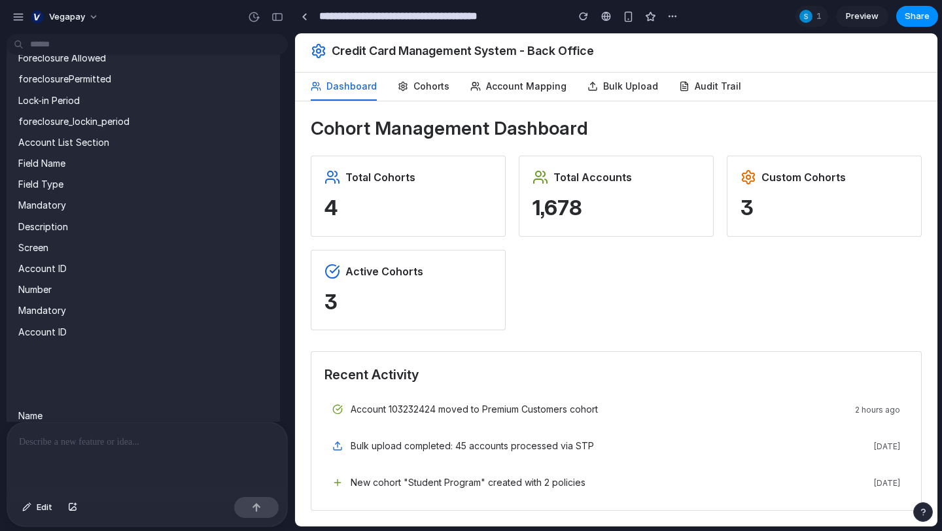
click at [367, 191] on div "Total Cohorts 4" at bounding box center [408, 196] width 195 height 81
click at [627, 308] on div "Total Cohorts 4 Total Accounts 1,678 Custom Cohorts 3 Active Cohorts 3" at bounding box center [616, 243] width 611 height 175
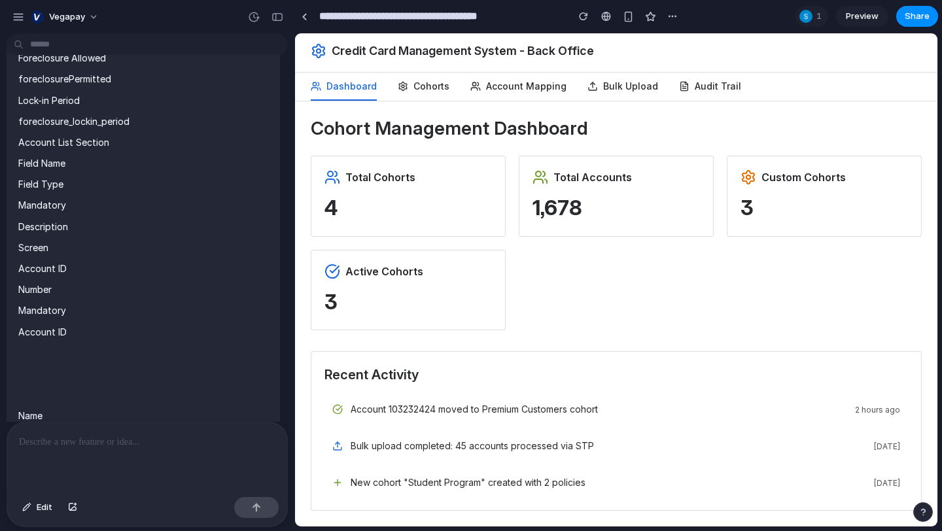
click at [627, 308] on div "Total Cohorts 4 Total Accounts 1,678 Custom Cohorts 3 Active Cohorts 3" at bounding box center [616, 243] width 611 height 175
click at [335, 292] on p "3" at bounding box center [409, 302] width 168 height 30
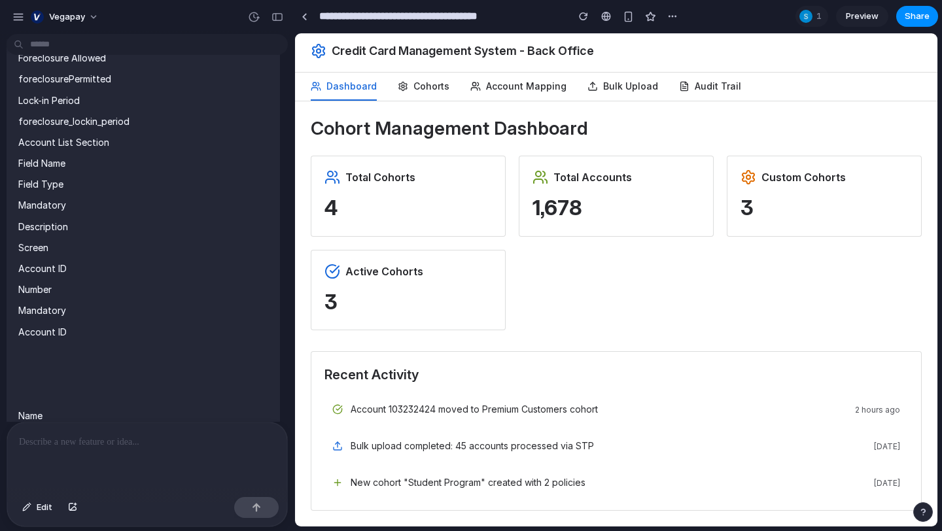
click at [335, 292] on p "3" at bounding box center [409, 302] width 168 height 30
click at [340, 210] on p "4" at bounding box center [409, 208] width 168 height 30
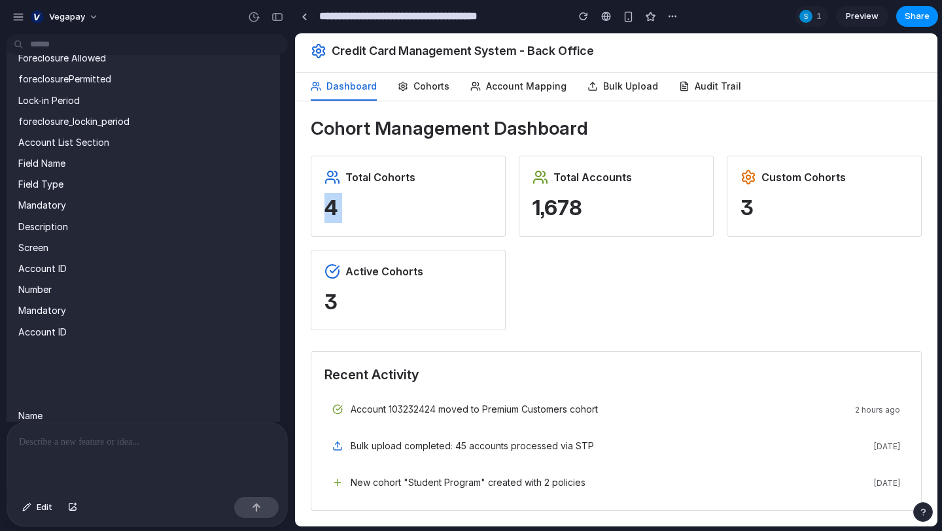
click at [340, 210] on p "4" at bounding box center [409, 208] width 168 height 30
